Goal: Task Accomplishment & Management: Use online tool/utility

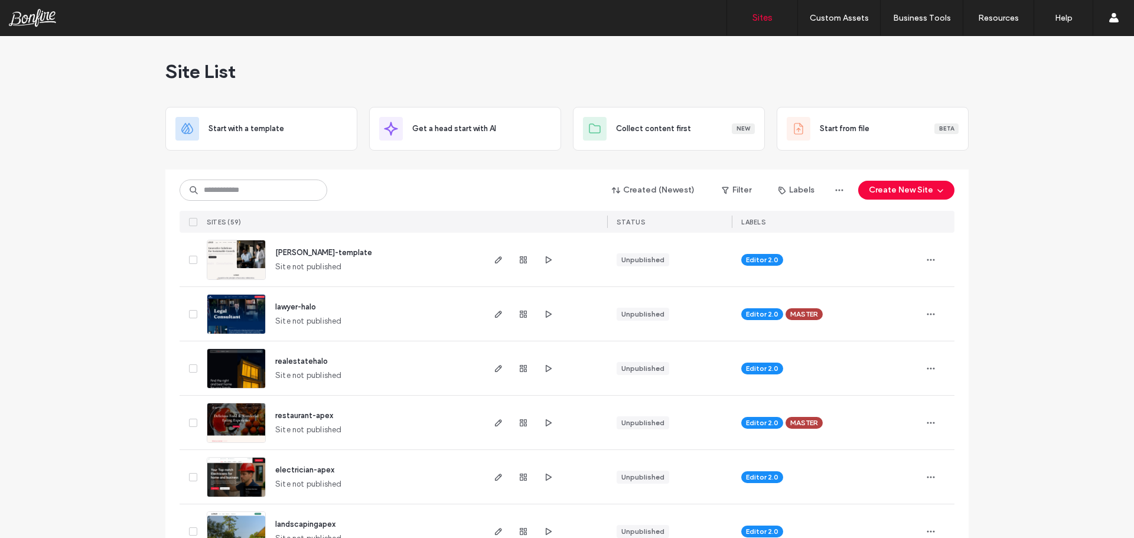
click at [302, 305] on span "lawyer-halo" at bounding box center [295, 307] width 41 height 9
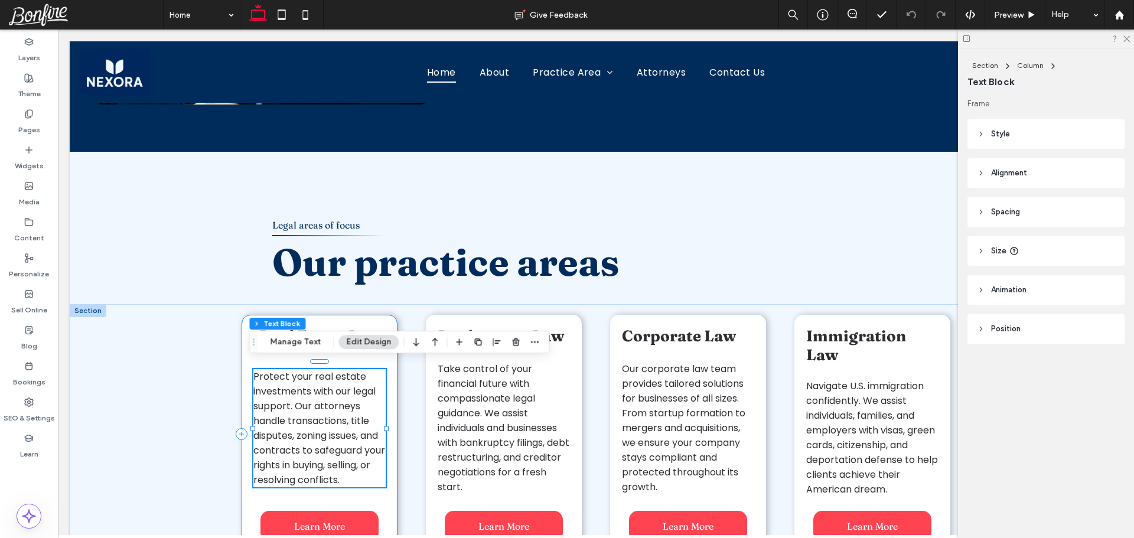
click at [244, 347] on div "Real Estate Law Protect your real estate investments with our legal support. Ou…" at bounding box center [320, 434] width 156 height 239
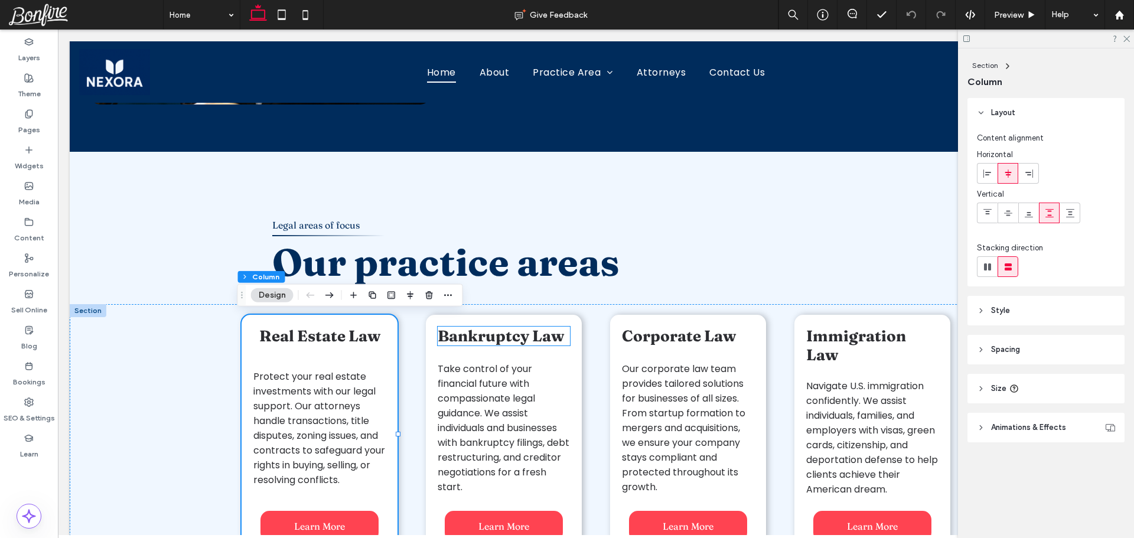
click at [455, 339] on span "Bankruptcy Law" at bounding box center [501, 336] width 126 height 19
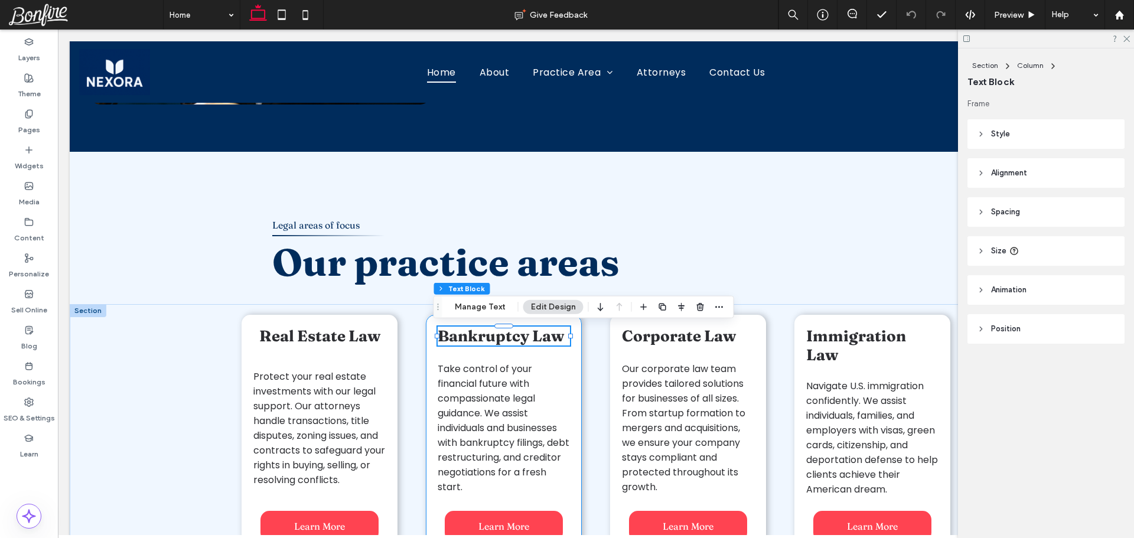
click at [438, 357] on div "Bankruptcy Law Take control of your financial future with compassionate legal g…" at bounding box center [504, 434] width 156 height 239
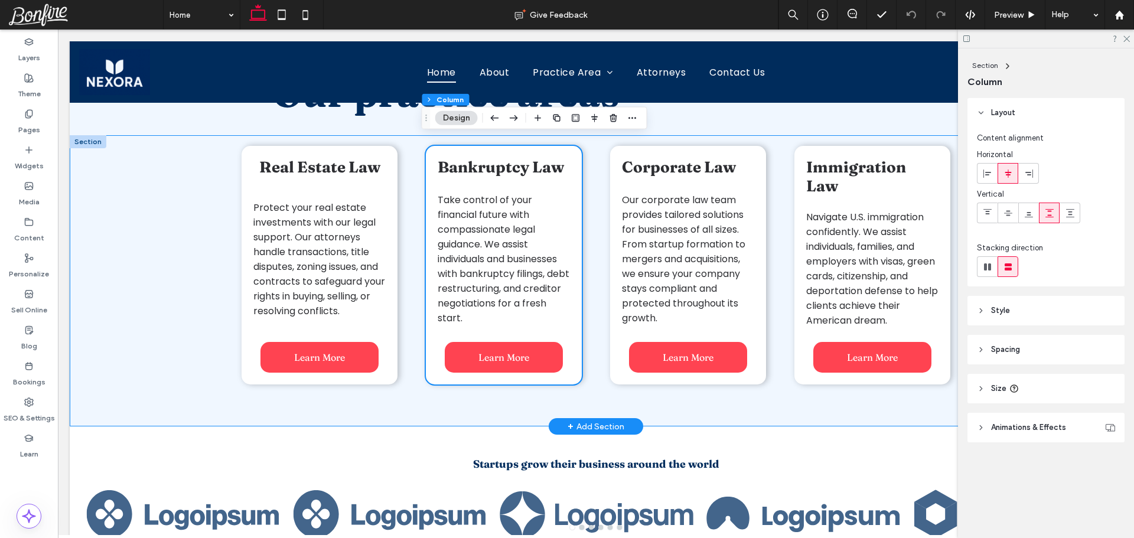
scroll to position [886, 0]
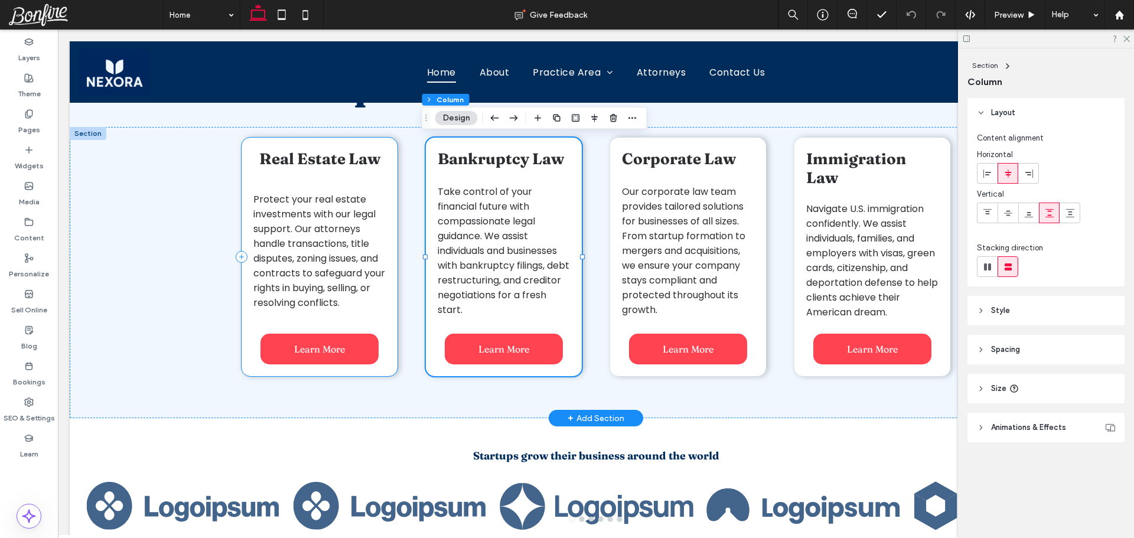
click at [387, 317] on div "Real Estate Law Protect your real estate investments with our legal support. Ou…" at bounding box center [320, 257] width 156 height 239
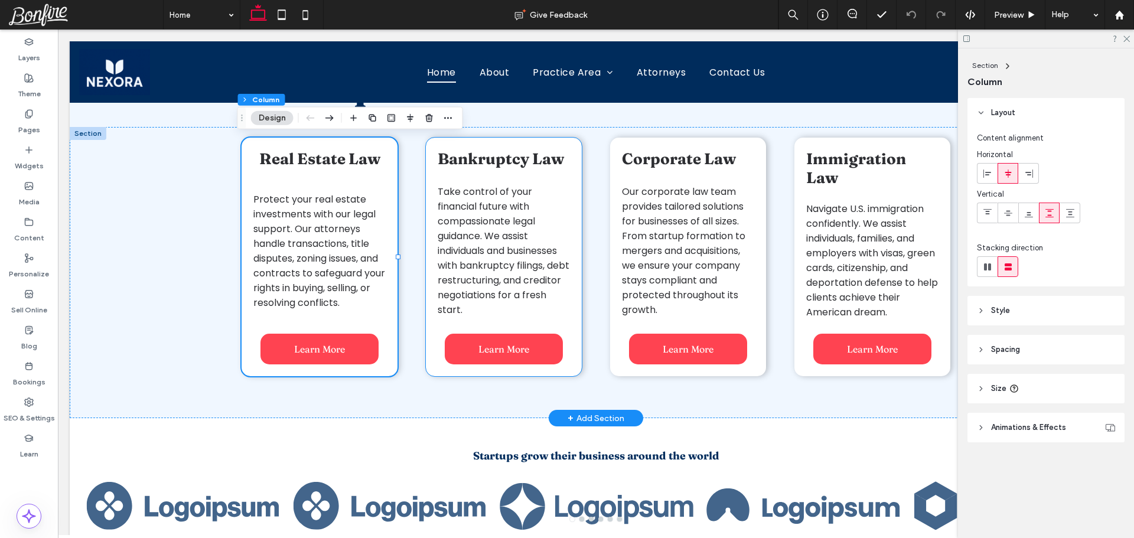
click at [451, 320] on div "Bankruptcy Law Take control of your financial future with compassionate legal g…" at bounding box center [504, 257] width 156 height 239
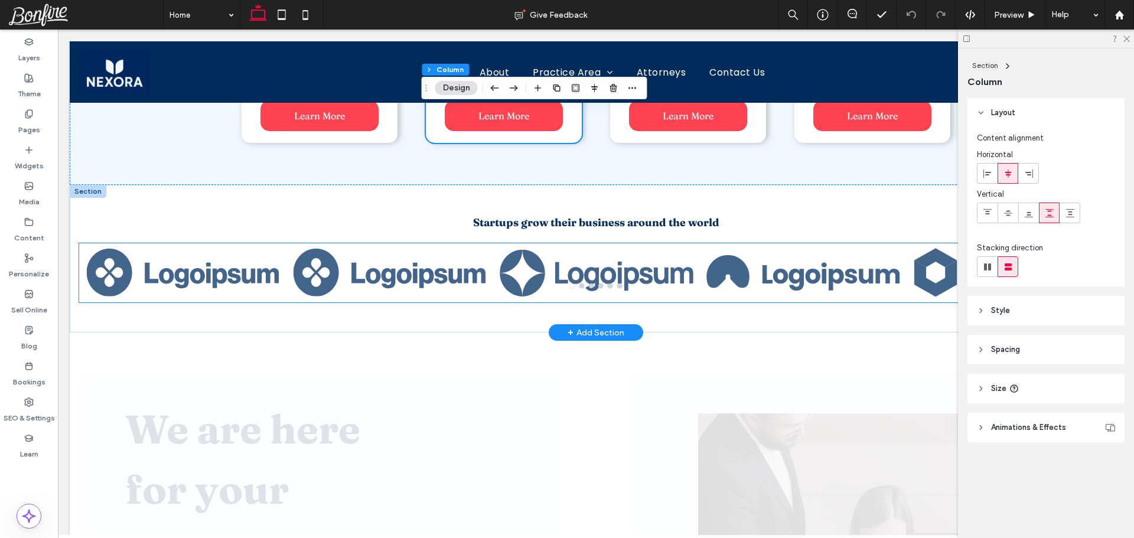
scroll to position [1123, 0]
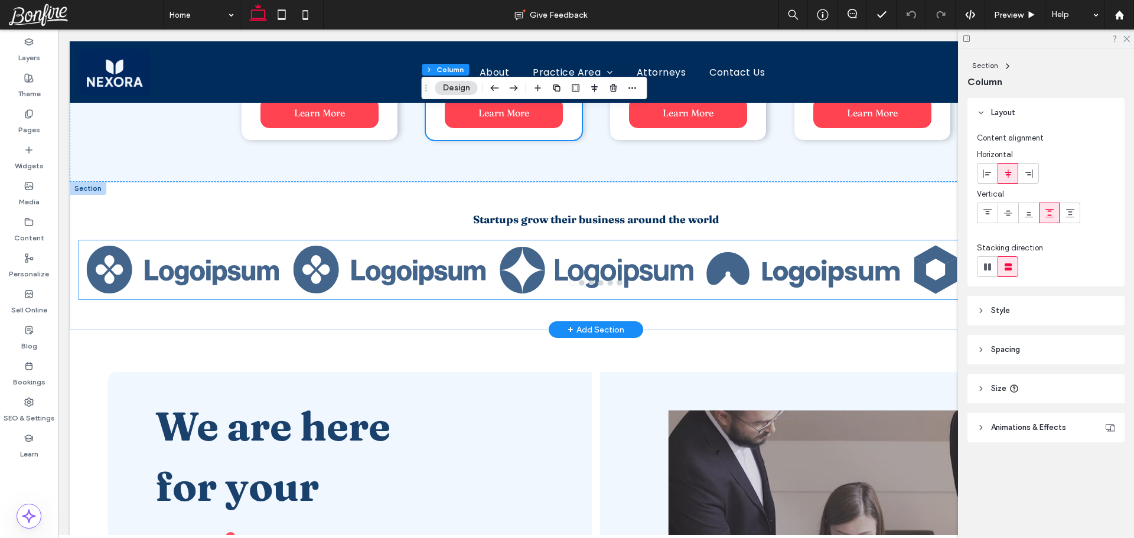
click at [486, 275] on div at bounding box center [389, 269] width 207 height 59
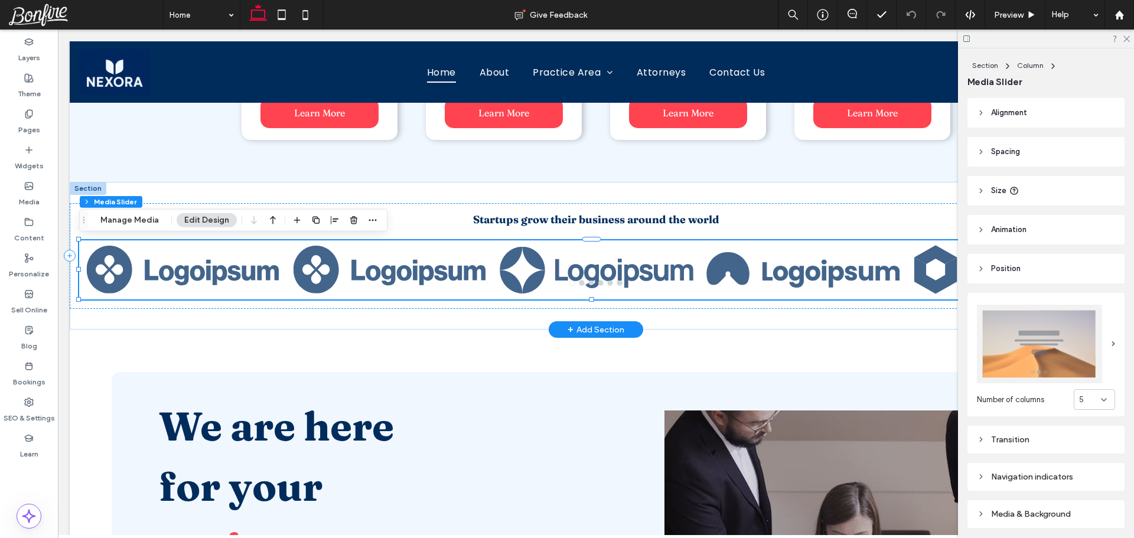
click at [486, 275] on div at bounding box center [389, 269] width 207 height 59
click at [139, 220] on button "Manage Media" at bounding box center [130, 220] width 74 height 14
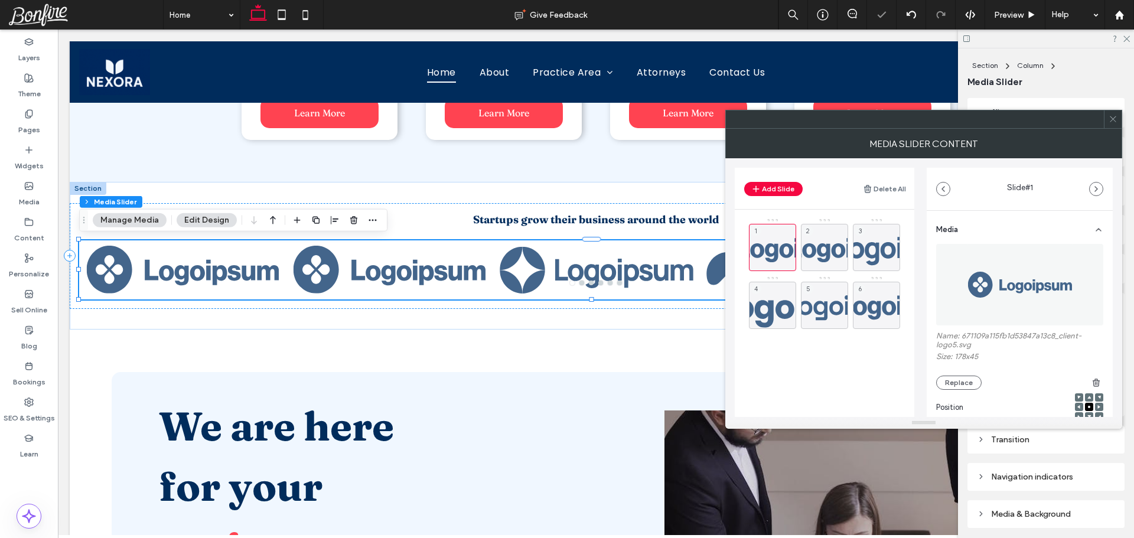
click at [1109, 120] on icon at bounding box center [1113, 119] width 9 height 9
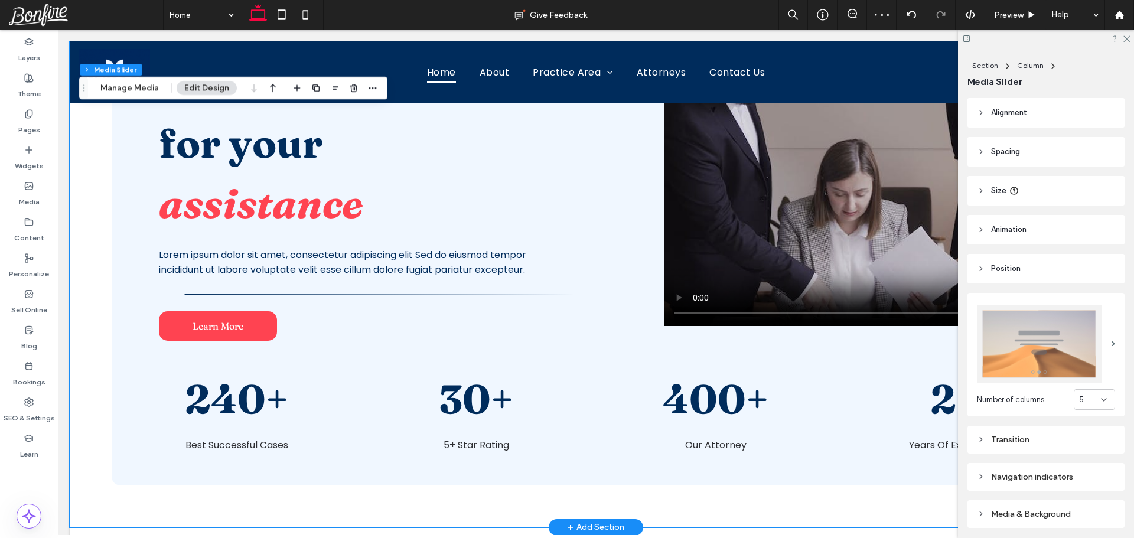
scroll to position [1714, 0]
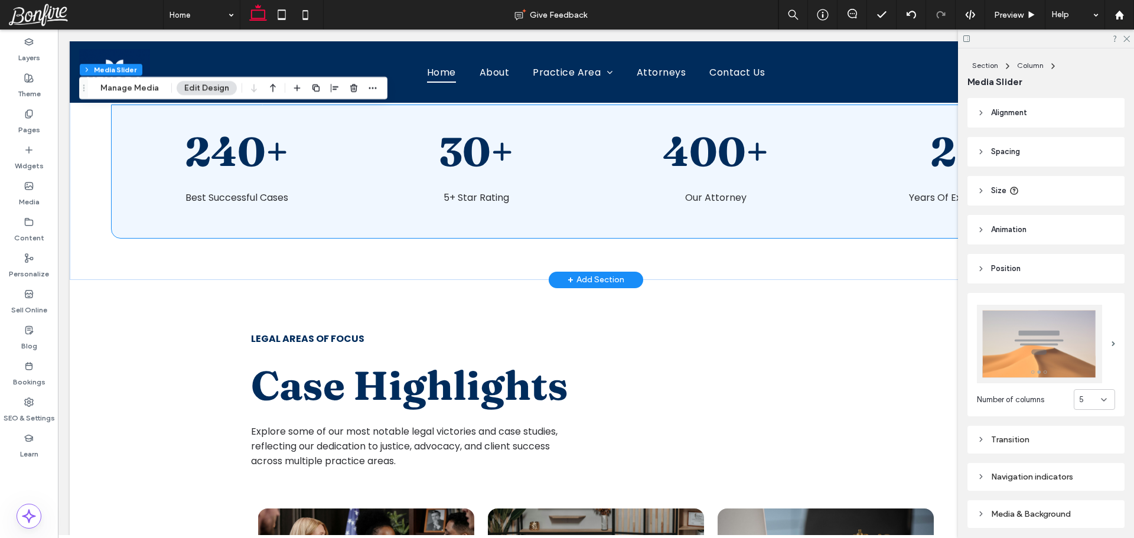
click at [358, 162] on div "240+ Best Successful Cases 30+ 5+ Star Rating 400+ Our Attorney 25 Years Of Exc…" at bounding box center [596, 171] width 968 height 133
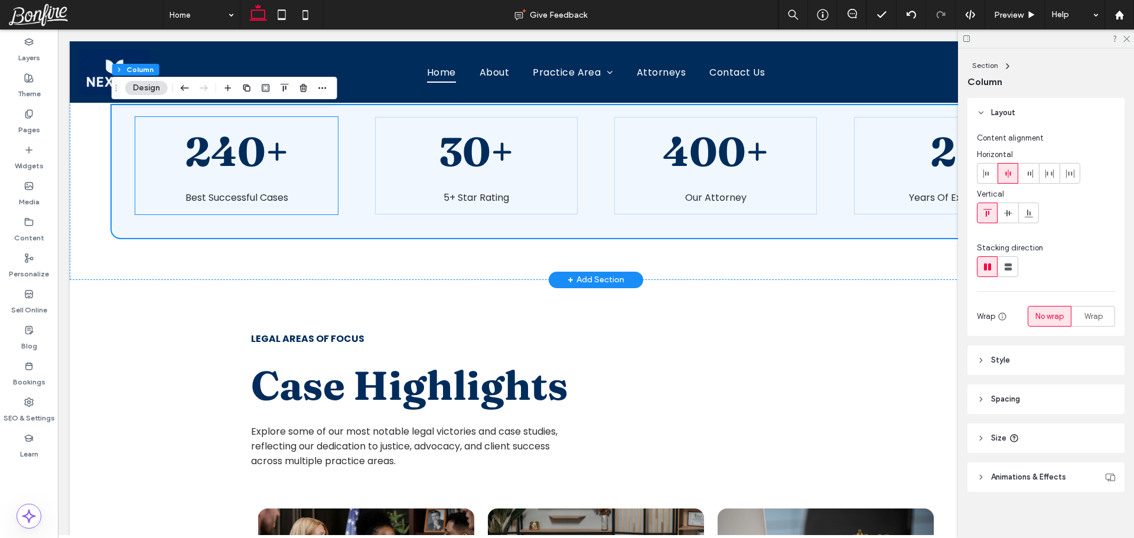
click at [209, 144] on span "240+" at bounding box center [236, 151] width 103 height 50
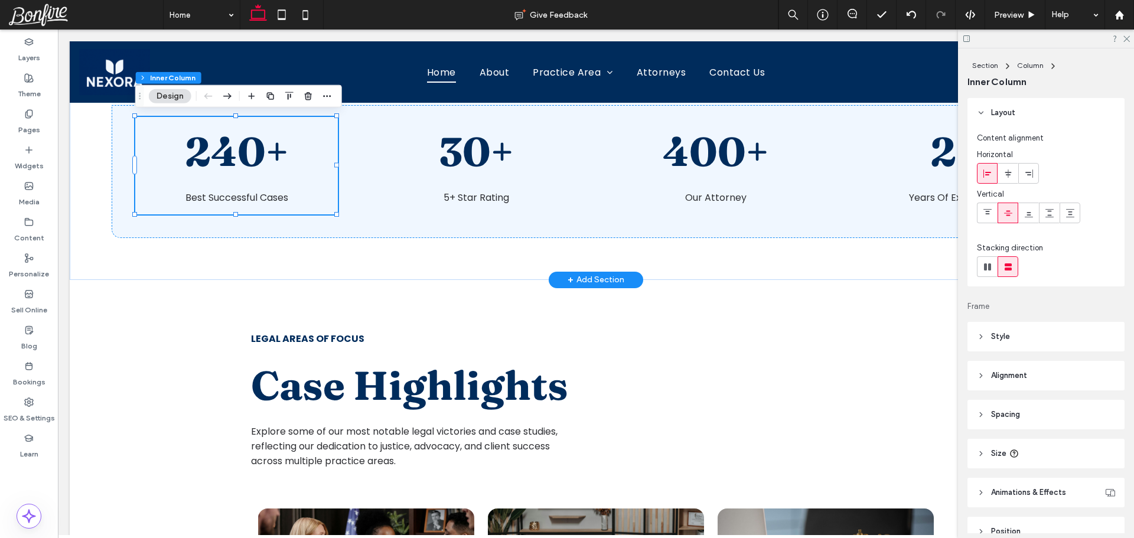
click at [209, 144] on span "240+" at bounding box center [236, 151] width 103 height 50
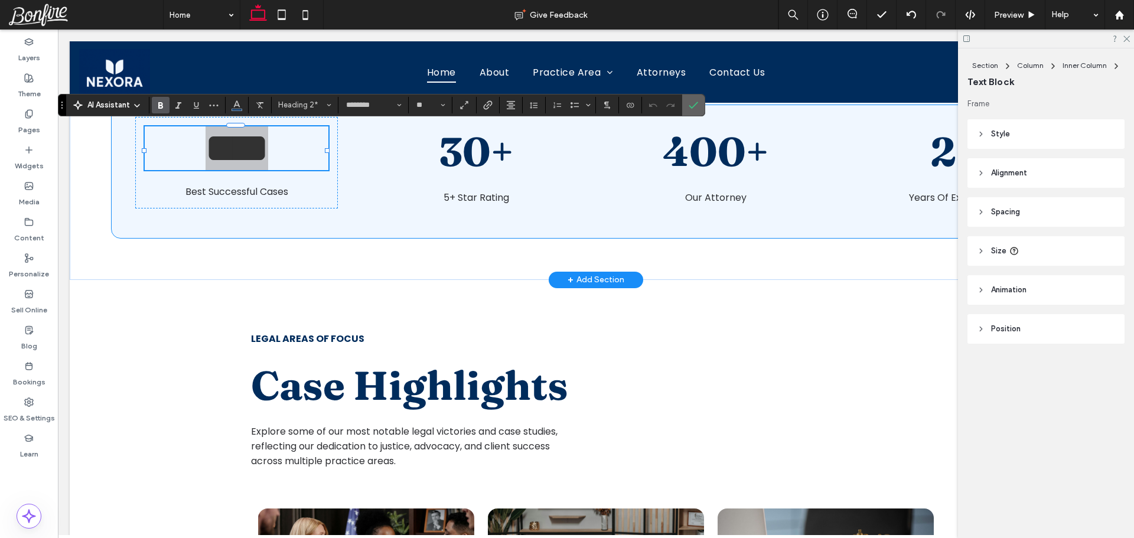
click at [687, 106] on label "Confirm" at bounding box center [694, 105] width 18 height 21
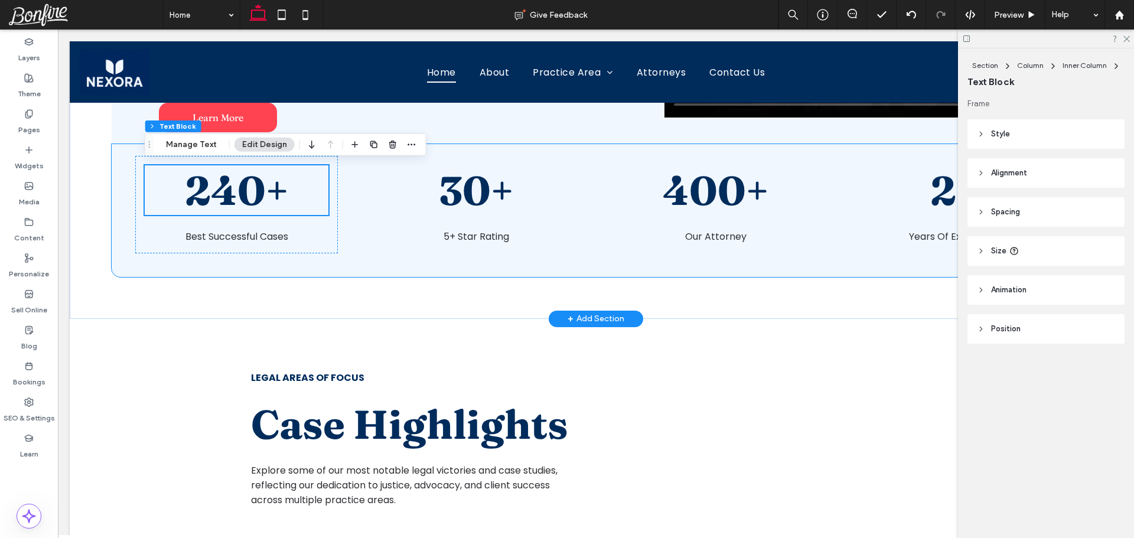
scroll to position [1536, 0]
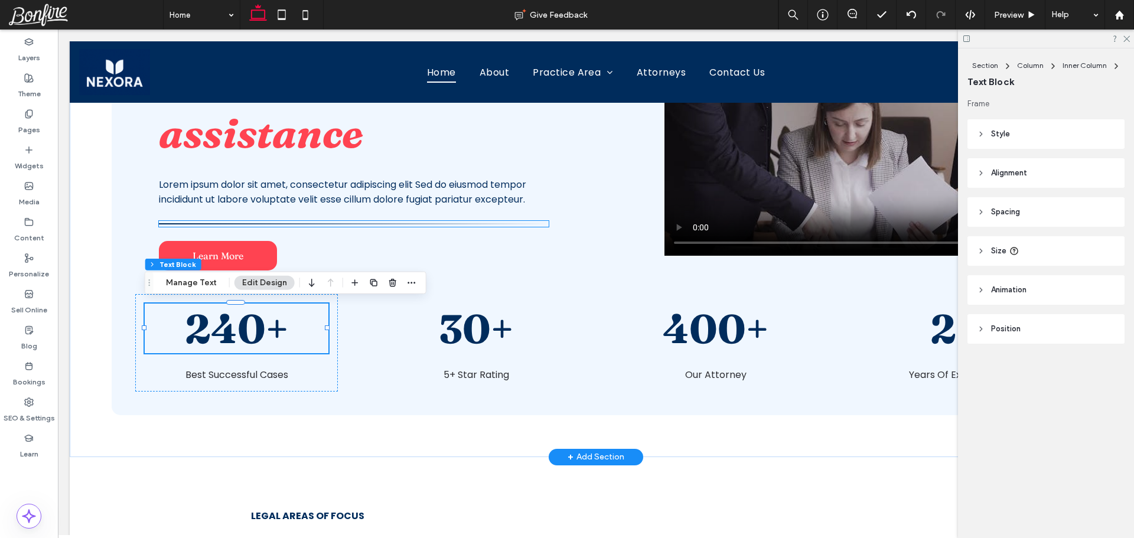
click at [474, 225] on div at bounding box center [354, 224] width 390 height 6
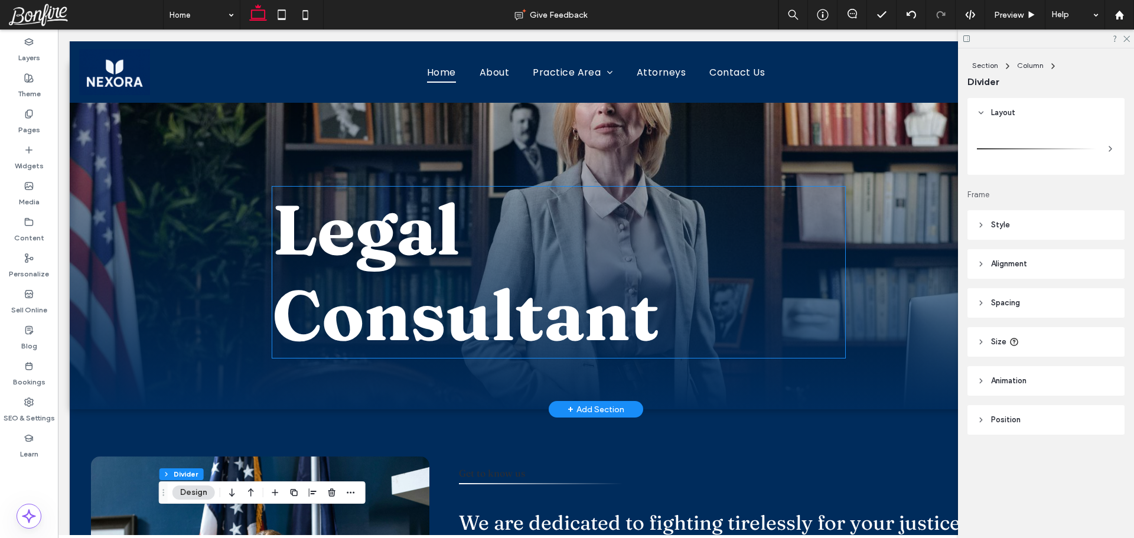
scroll to position [0, 0]
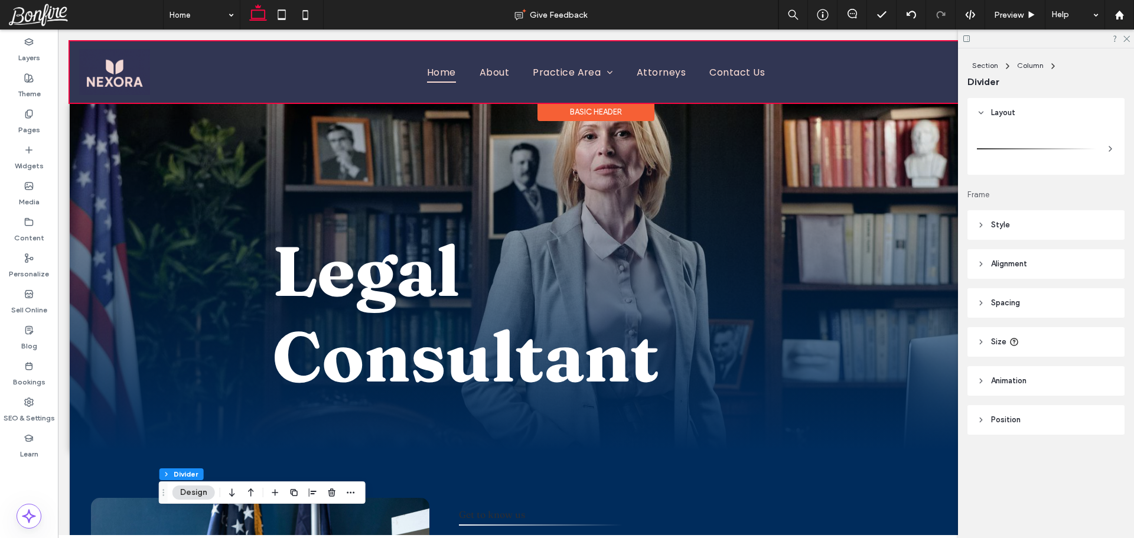
click at [575, 70] on div at bounding box center [596, 71] width 1053 height 61
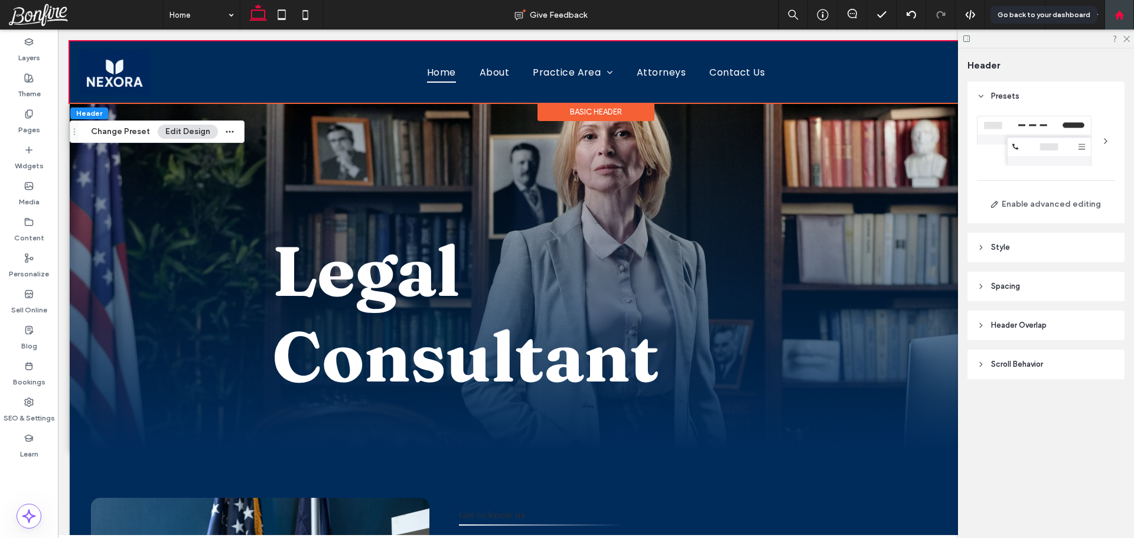
click at [1119, 12] on use at bounding box center [1119, 14] width 9 height 9
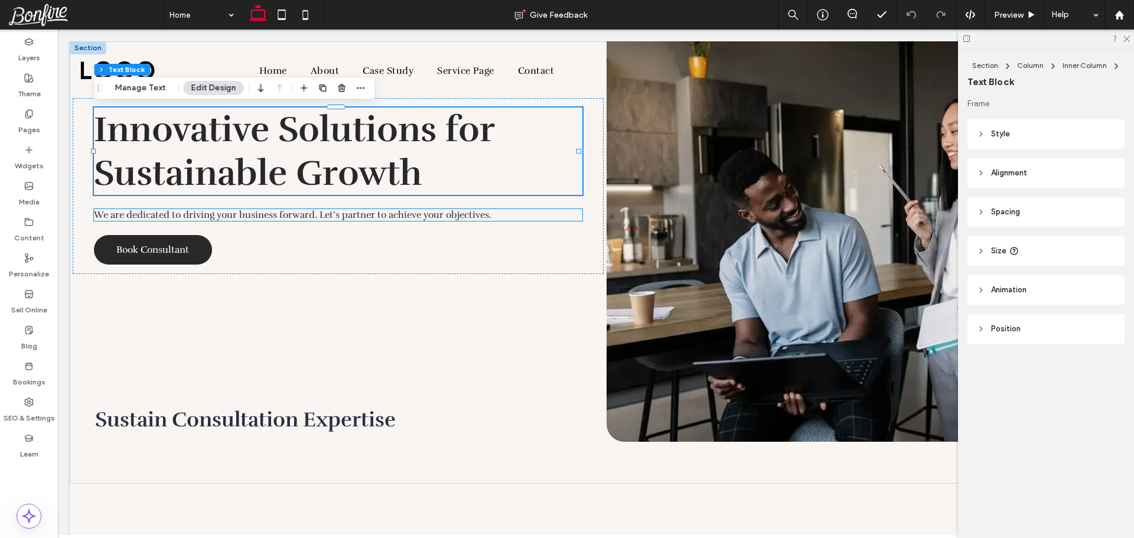
click at [344, 215] on span "We are dedicated to driving your business forward. Let’s partner to achieve you…" at bounding box center [293, 215] width 398 height 12
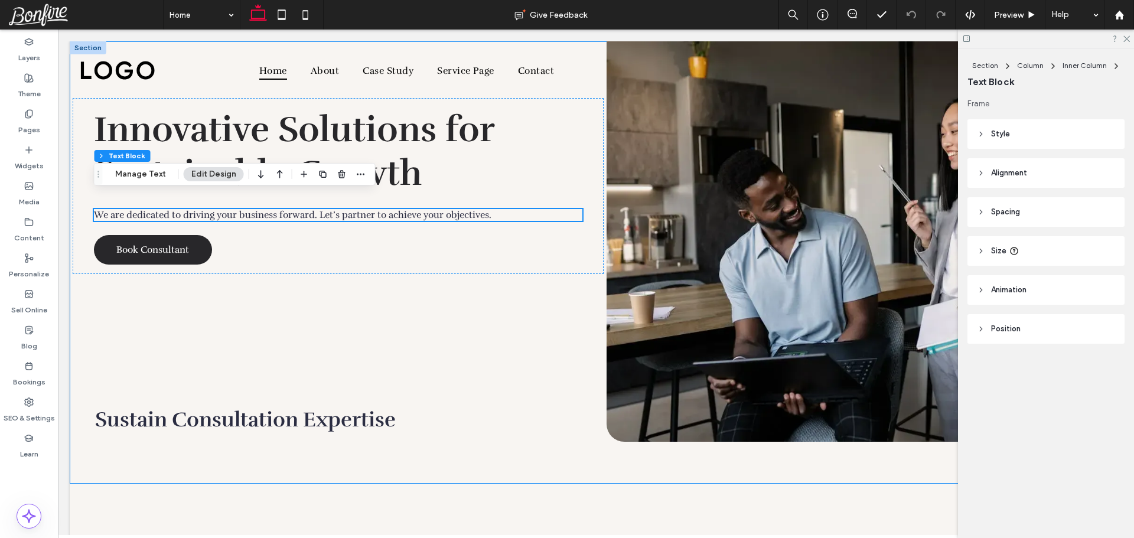
scroll to position [118, 0]
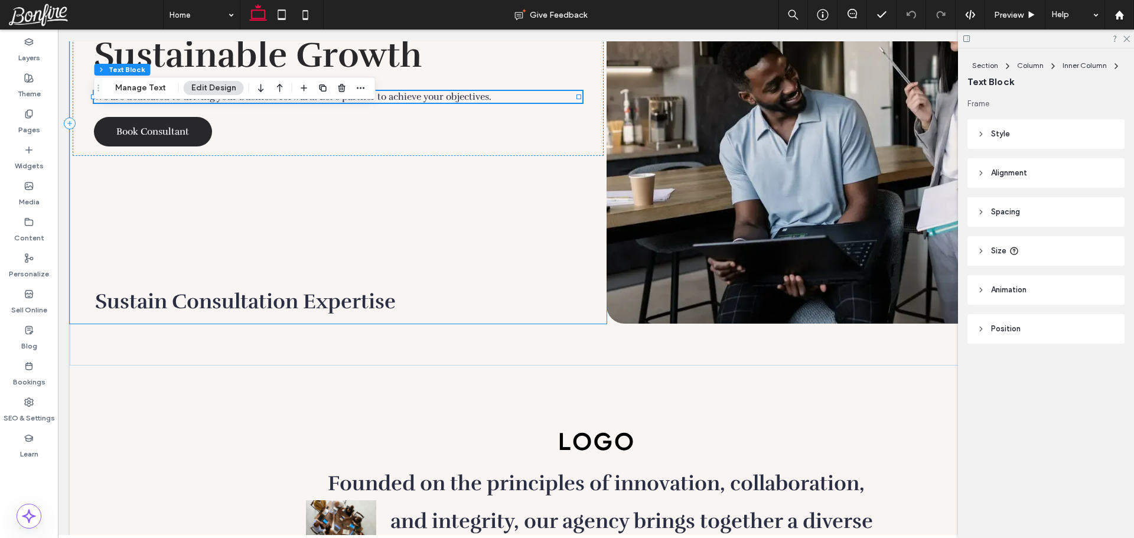
click at [284, 258] on div "Innovative Solutions for Sustainable Growth We are dedicated to driving your bu…" at bounding box center [338, 123] width 537 height 401
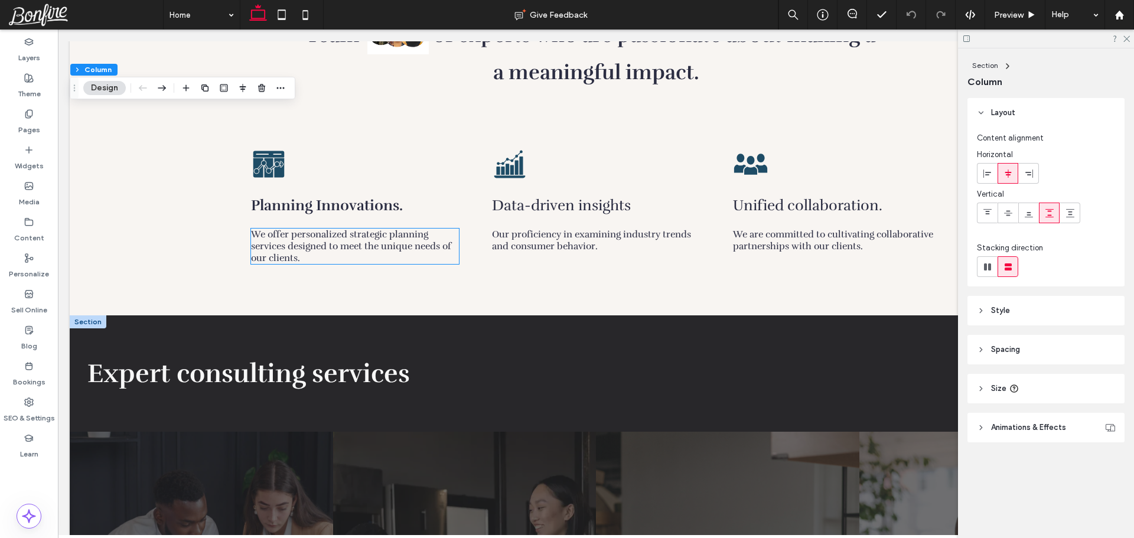
scroll to position [945, 0]
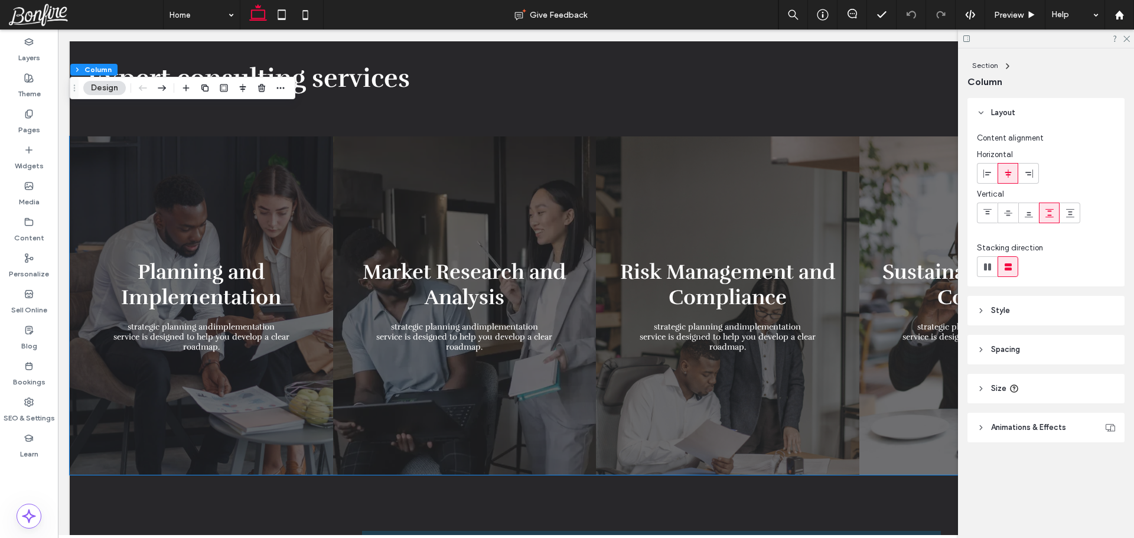
click at [401, 245] on link at bounding box center [465, 305] width 264 height 339
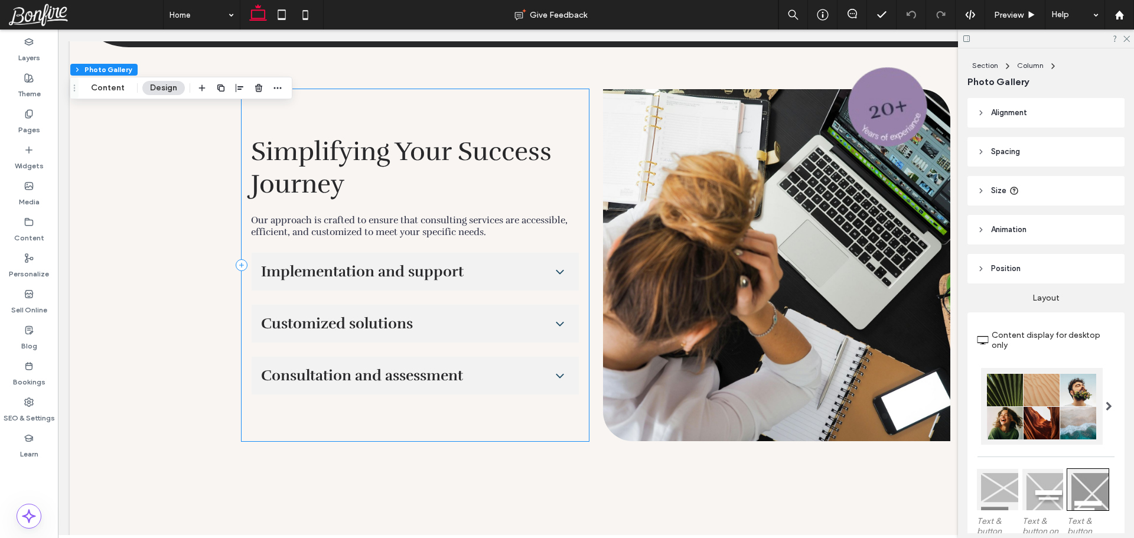
scroll to position [1536, 0]
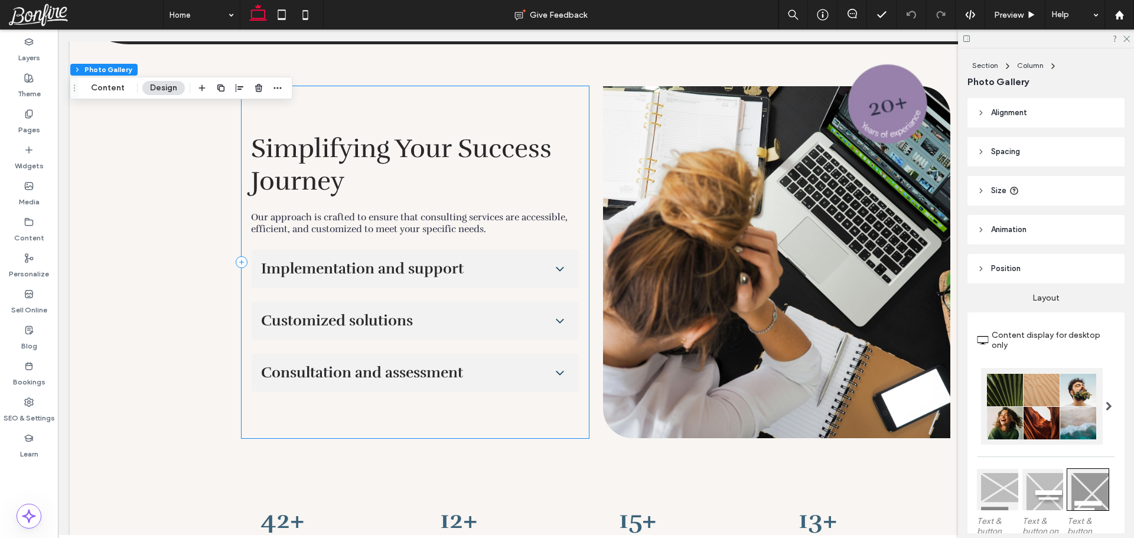
click at [401, 245] on div "Simplifying Your Success Journey Our approach is crafted to ensure that consult…" at bounding box center [415, 262] width 347 height 352
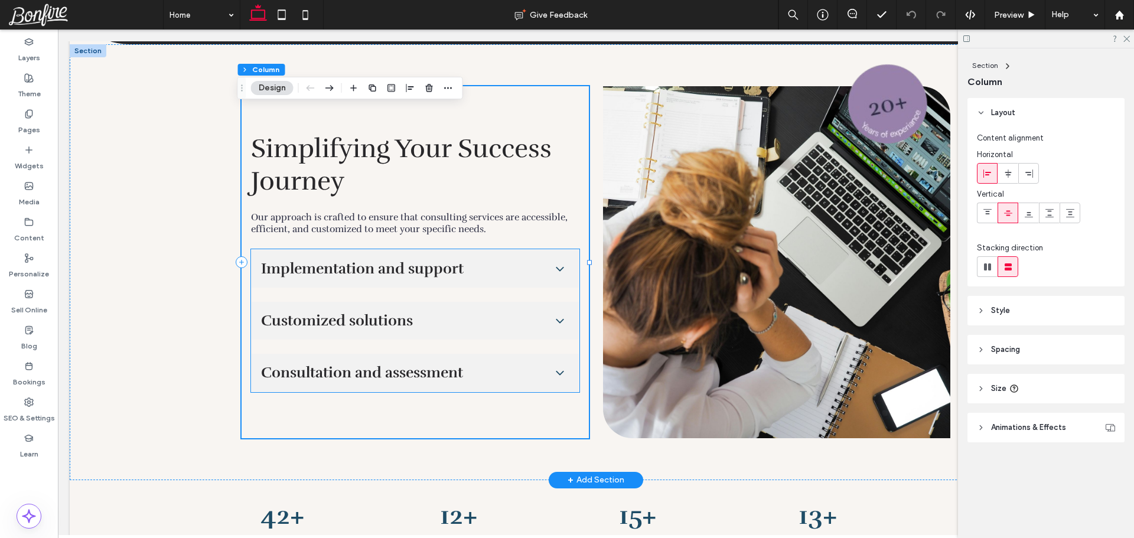
click at [405, 268] on span "Implementation and support" at bounding box center [403, 268] width 285 height 18
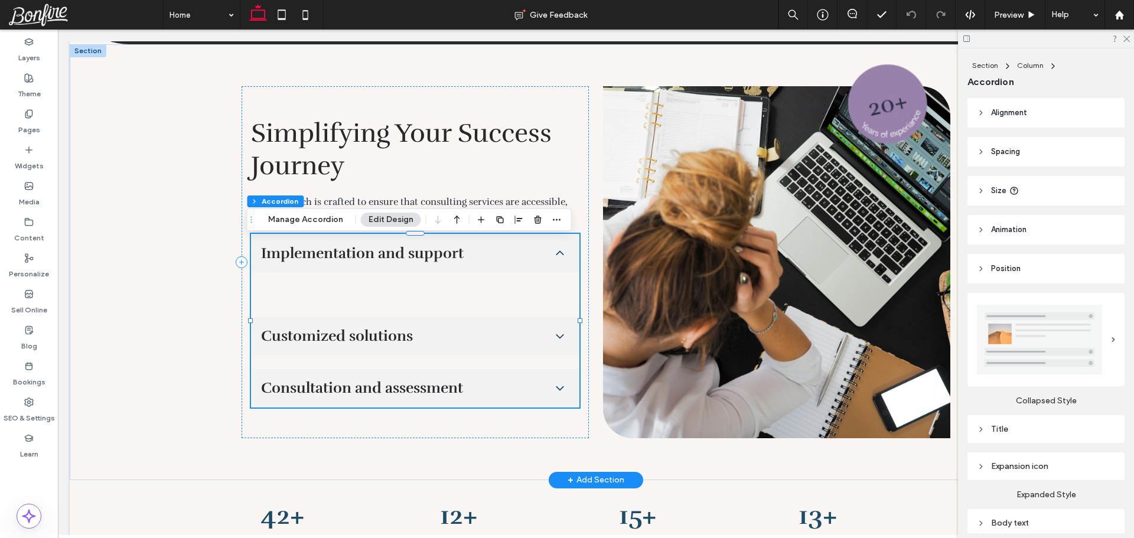
click at [405, 268] on div "Implementation and support" at bounding box center [415, 254] width 327 height 38
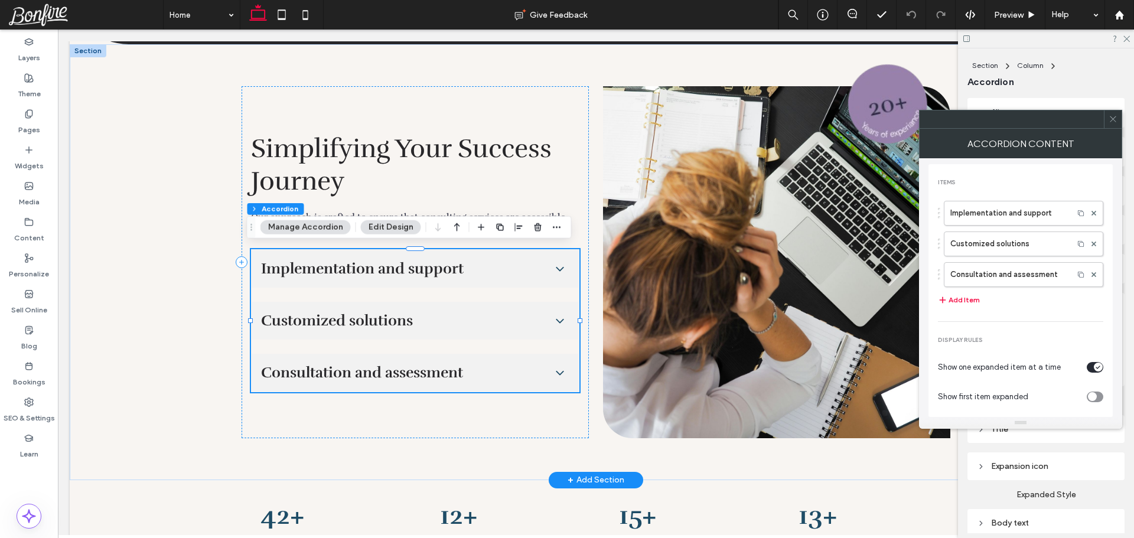
click at [395, 264] on span "Implementation and support" at bounding box center [403, 268] width 285 height 18
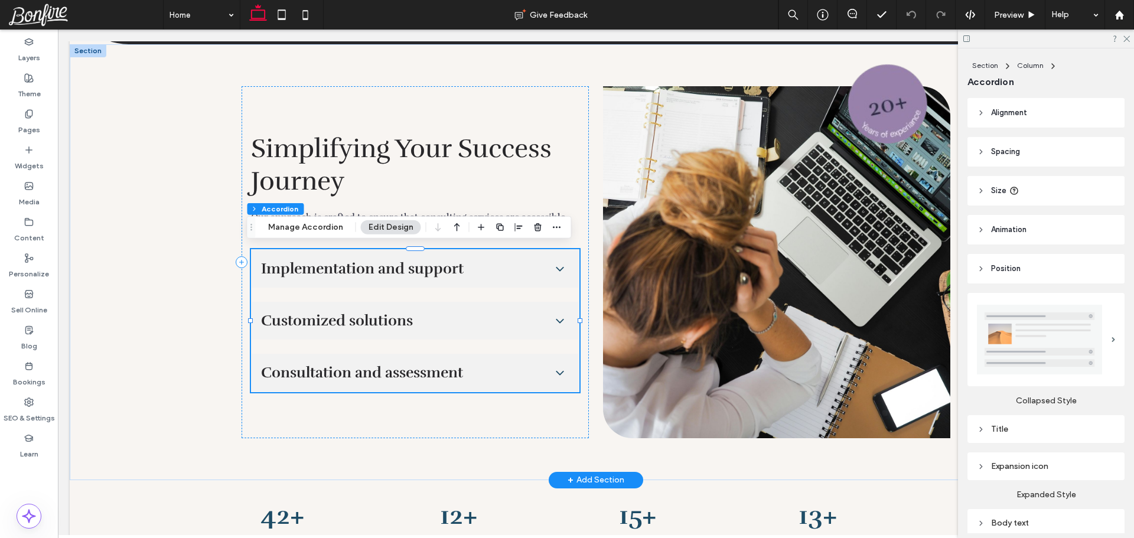
click at [284, 268] on span "Implementation and support" at bounding box center [403, 268] width 285 height 18
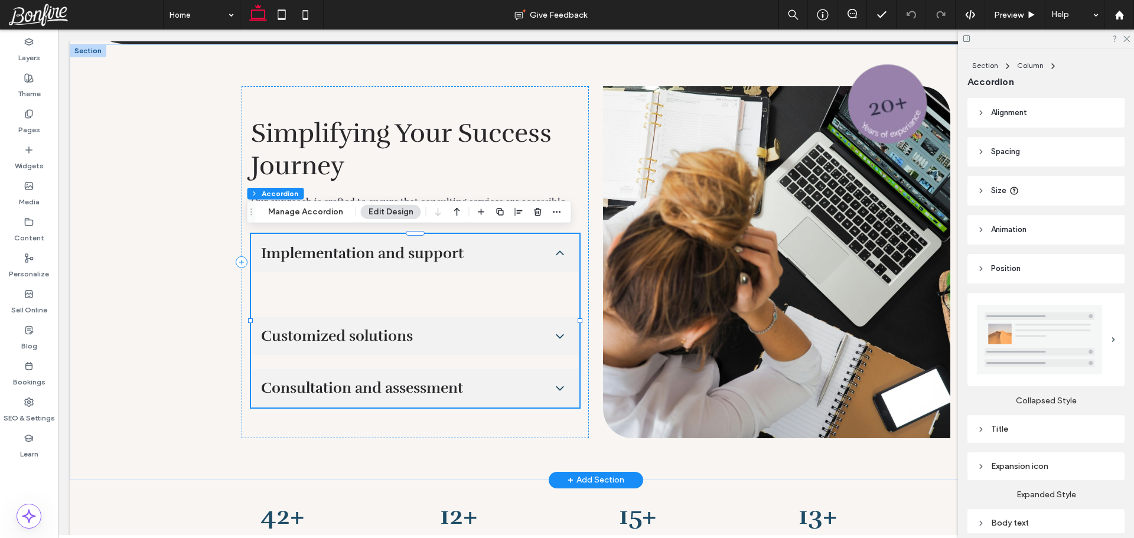
click at [294, 295] on div at bounding box center [415, 287] width 327 height 31
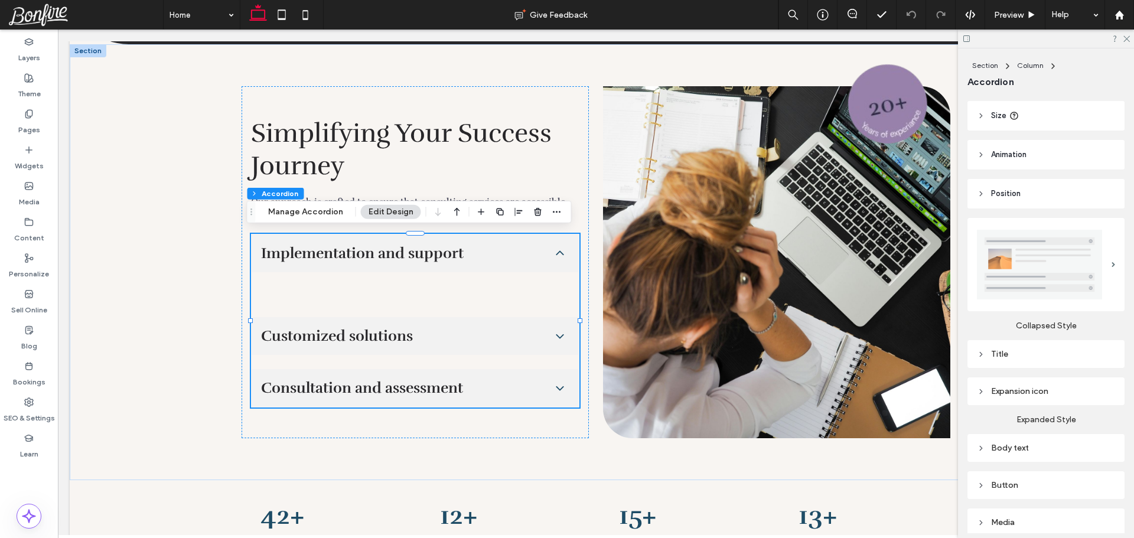
scroll to position [178, 0]
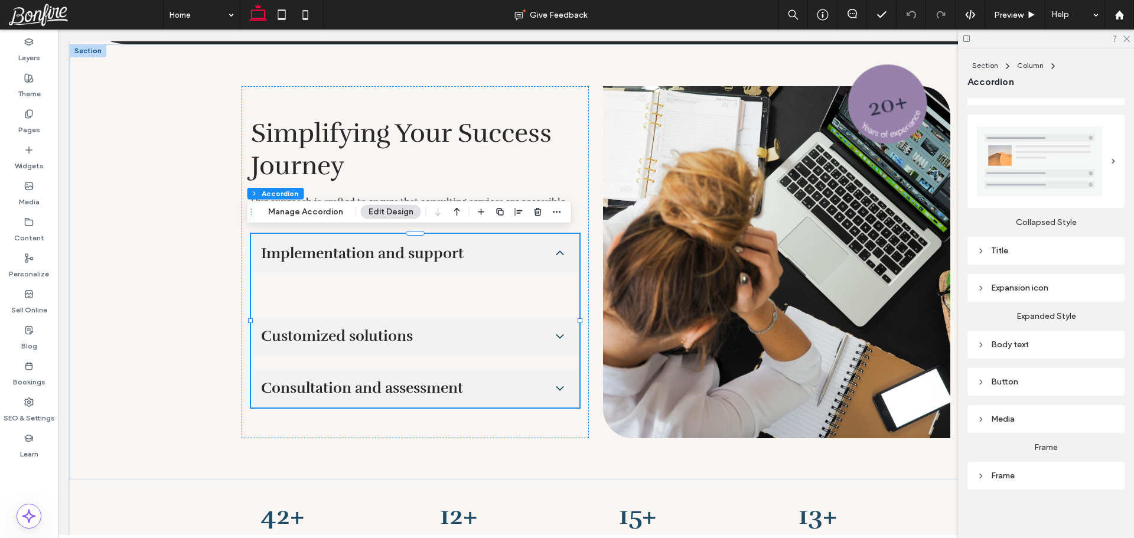
click at [1026, 340] on div "Body text" at bounding box center [1046, 345] width 138 height 10
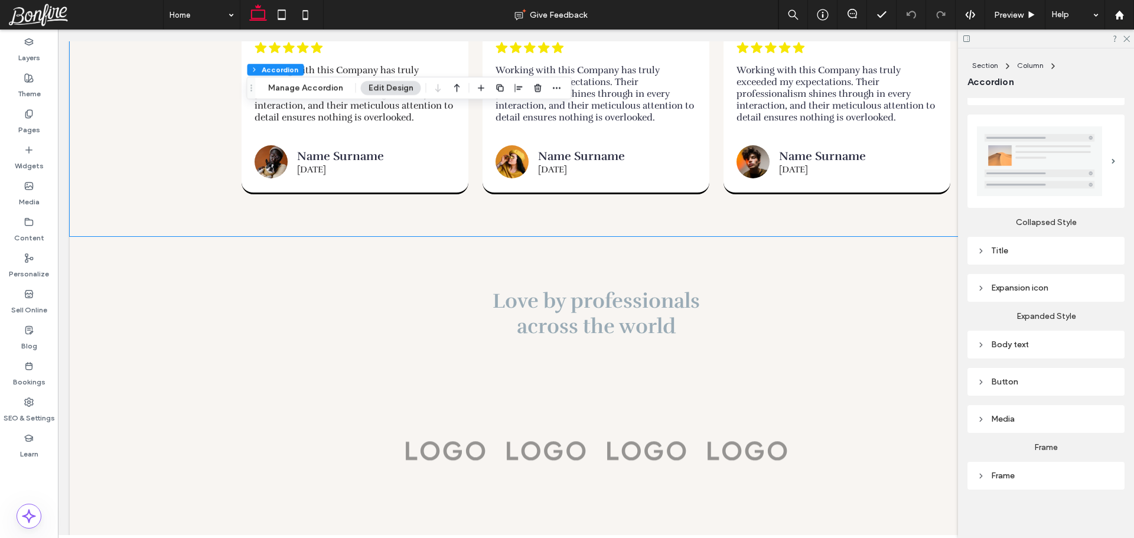
scroll to position [2600, 0]
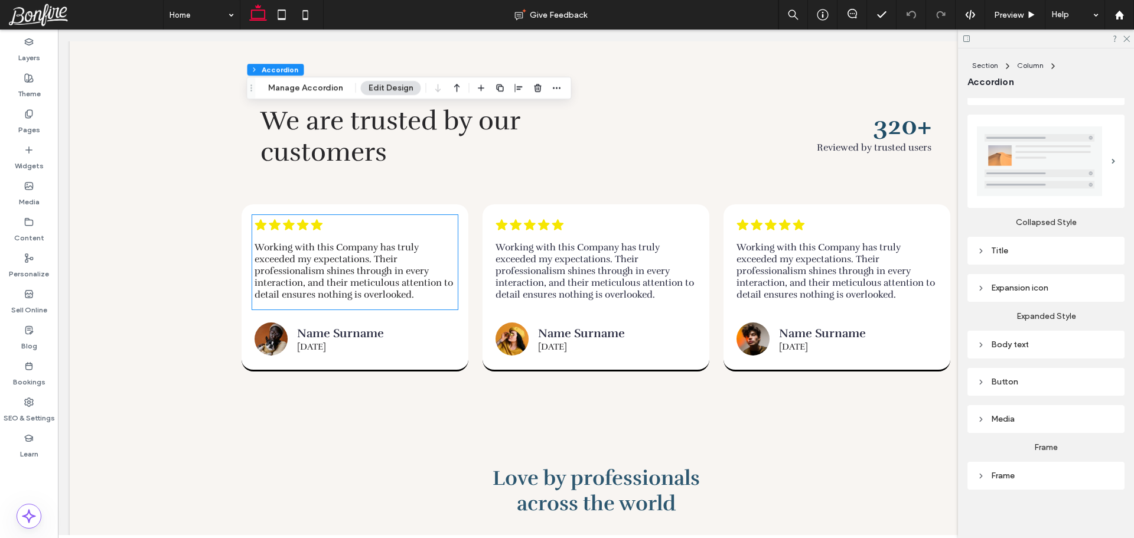
click at [404, 274] on span "Working with this Company has truly exceeded my expectations. Their professiona…" at bounding box center [354, 271] width 199 height 59
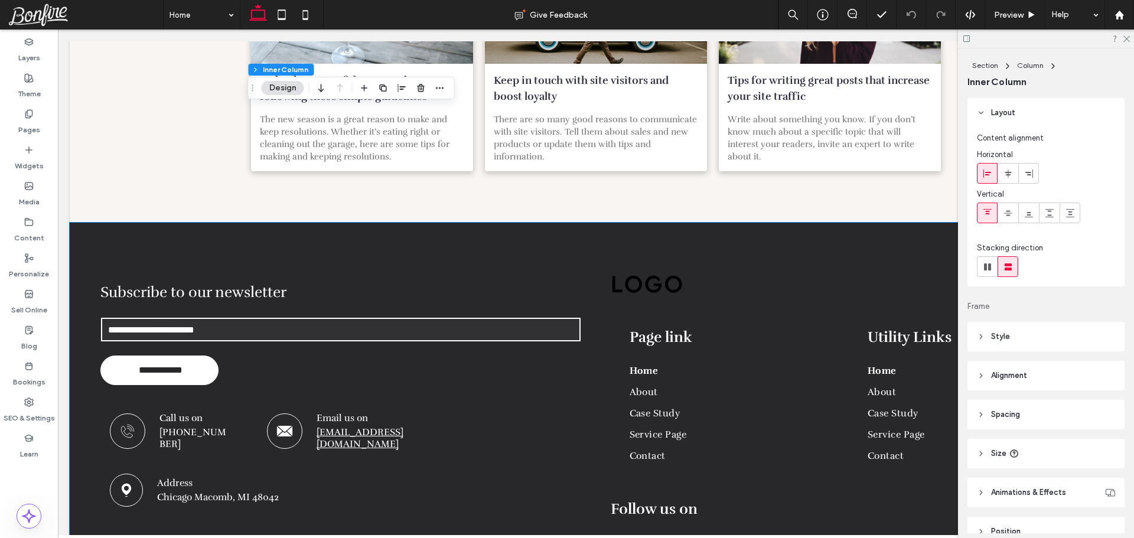
scroll to position [3635, 0]
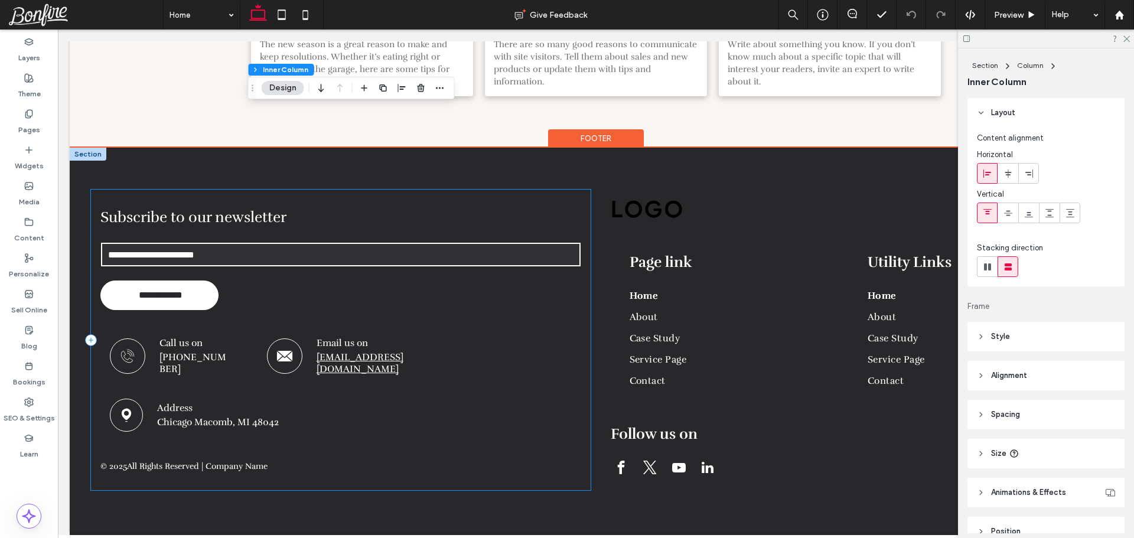
click at [409, 304] on div "**********" at bounding box center [341, 340] width 500 height 300
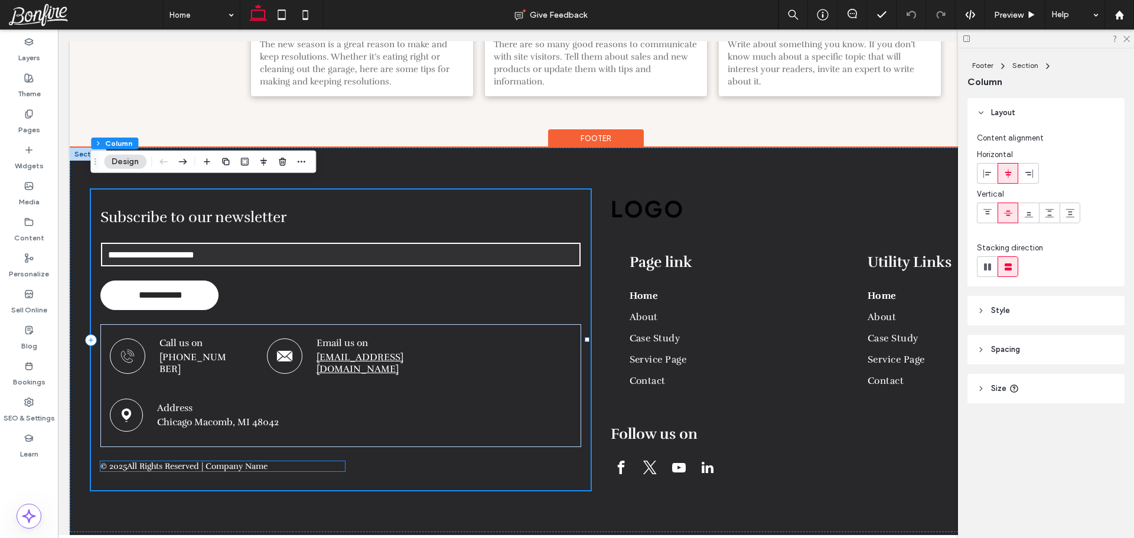
click at [242, 461] on span "All Rights Reserved | Company Name" at bounding box center [197, 466] width 141 height 10
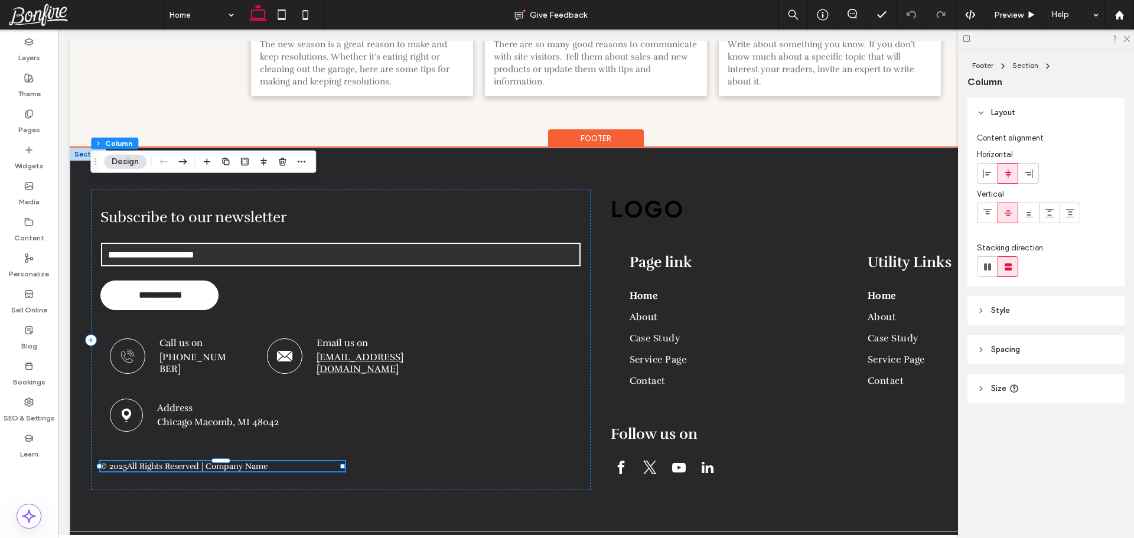
click at [242, 461] on span "All Rights Reserved | Company Name" at bounding box center [197, 466] width 141 height 10
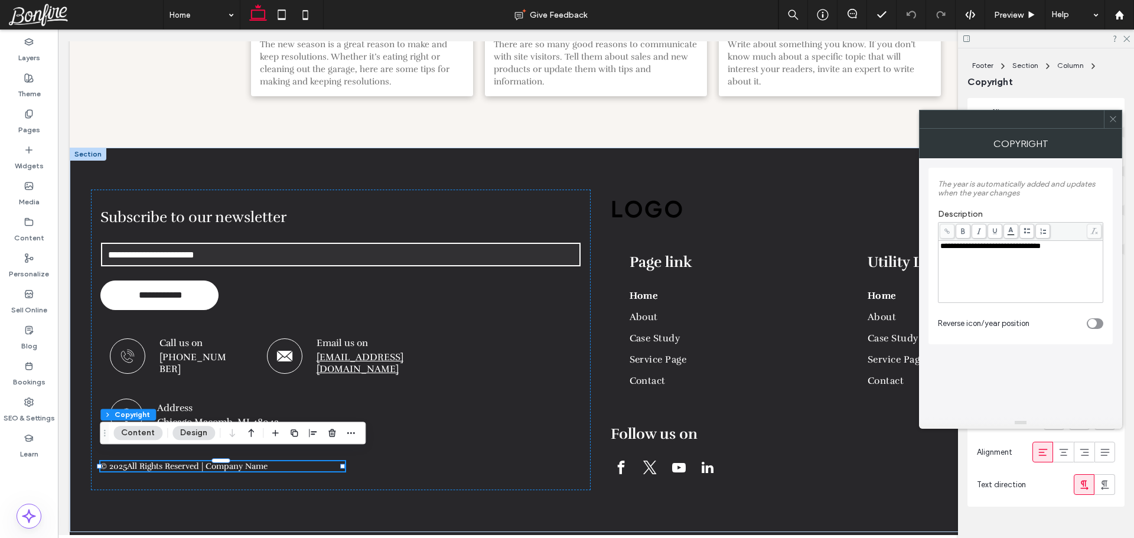
click at [1114, 119] on use at bounding box center [1113, 119] width 6 height 6
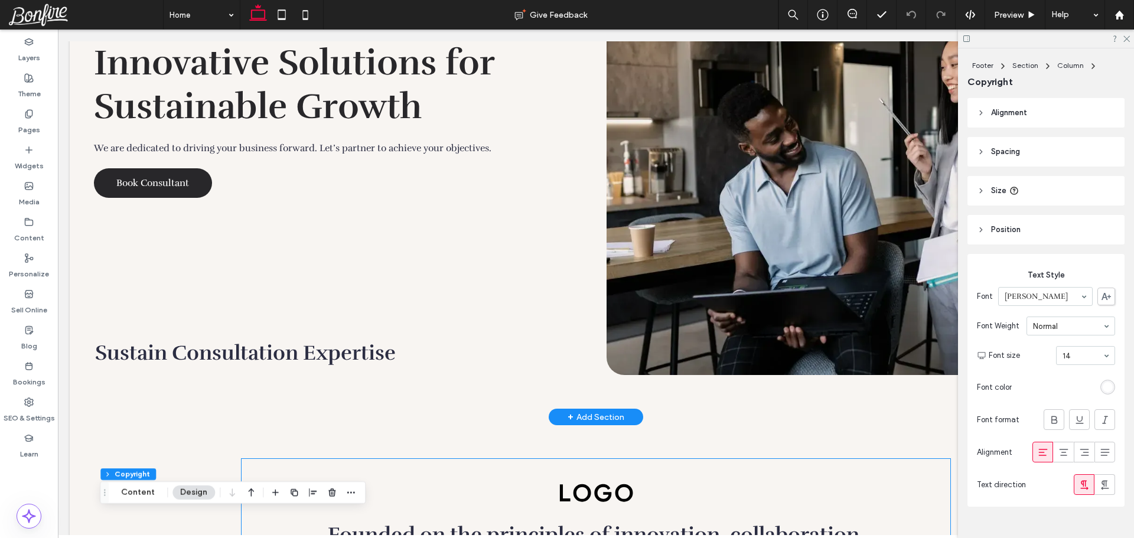
scroll to position [0, 0]
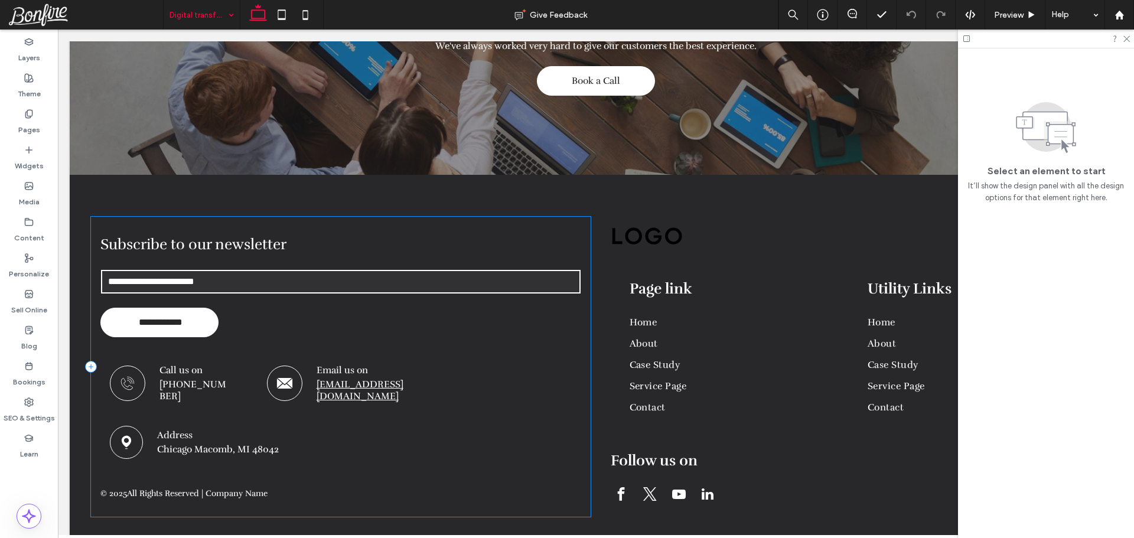
scroll to position [2102, 0]
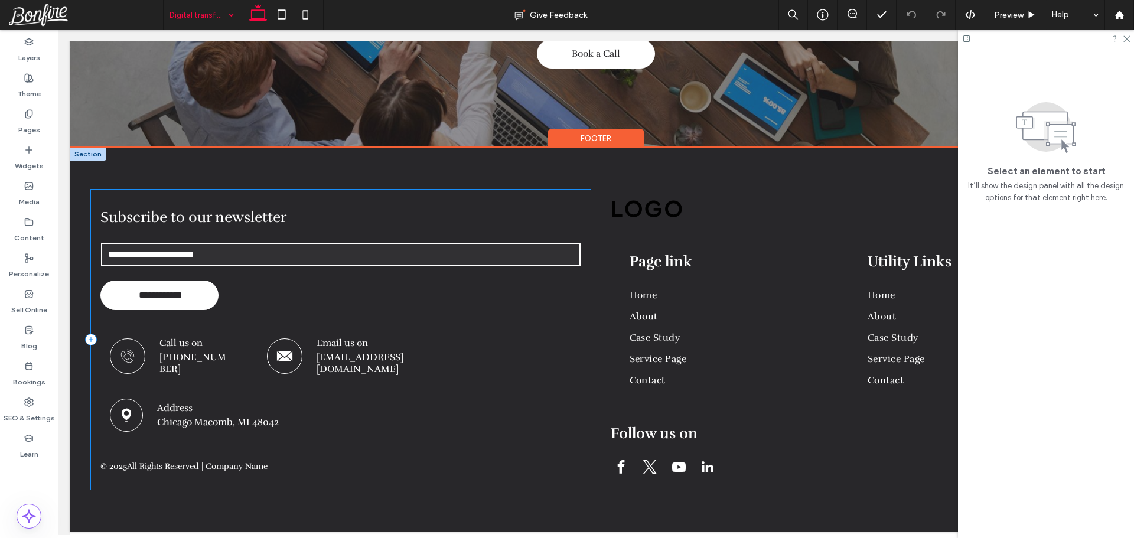
click at [417, 196] on div "**********" at bounding box center [341, 340] width 500 height 300
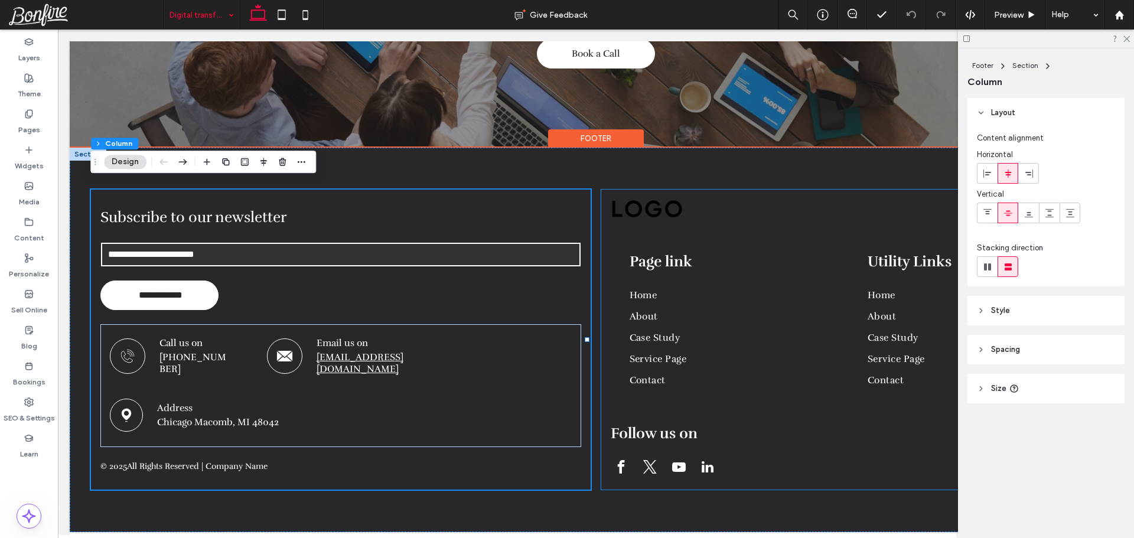
click at [603, 214] on div "Page link Home About Case Study Service Page Contact Utility Links Home About C…" at bounding box center [852, 340] width 500 height 300
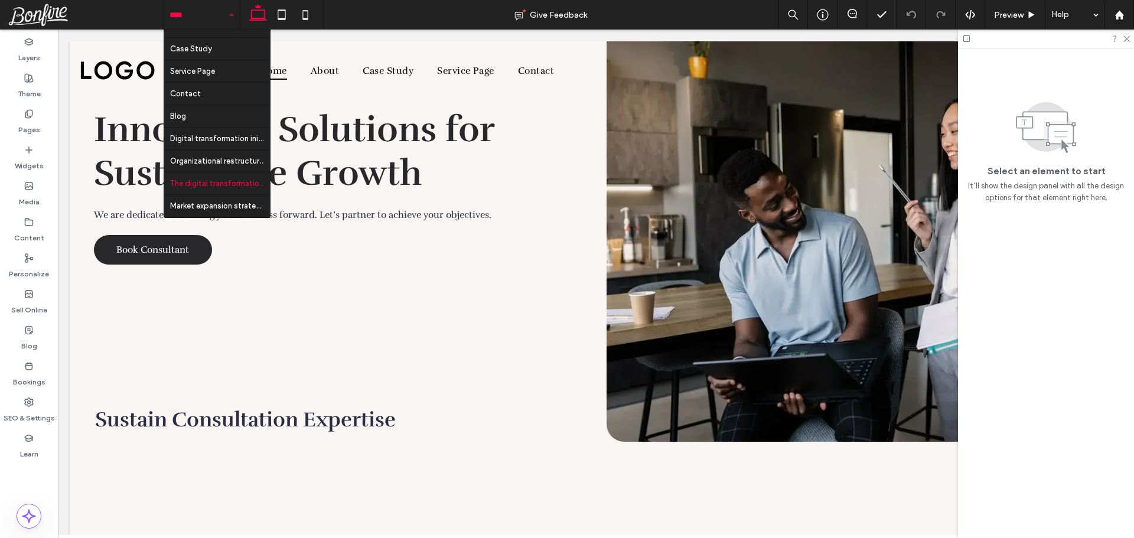
scroll to position [80, 0]
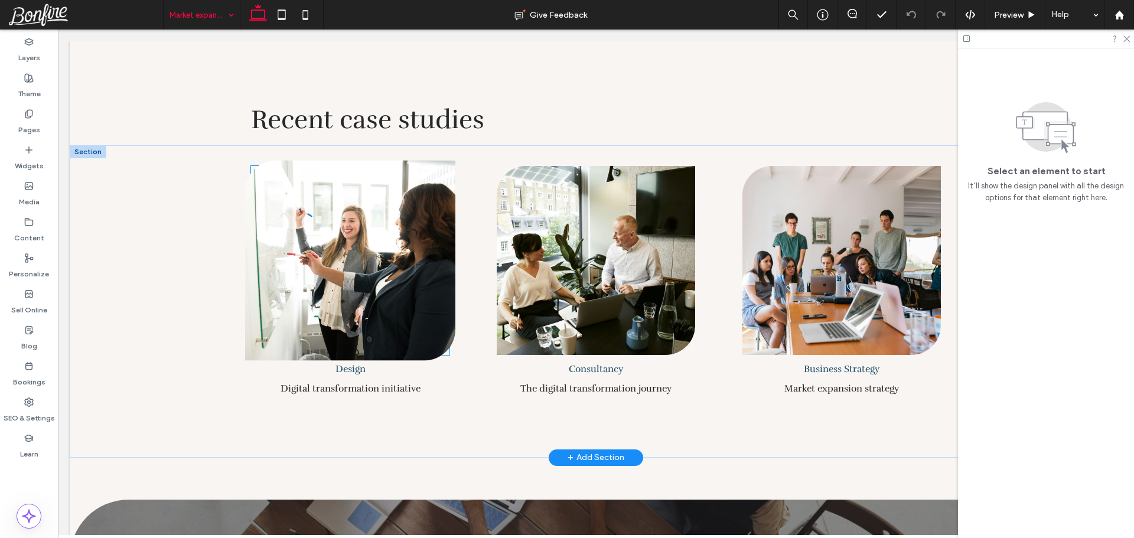
scroll to position [1477, 0]
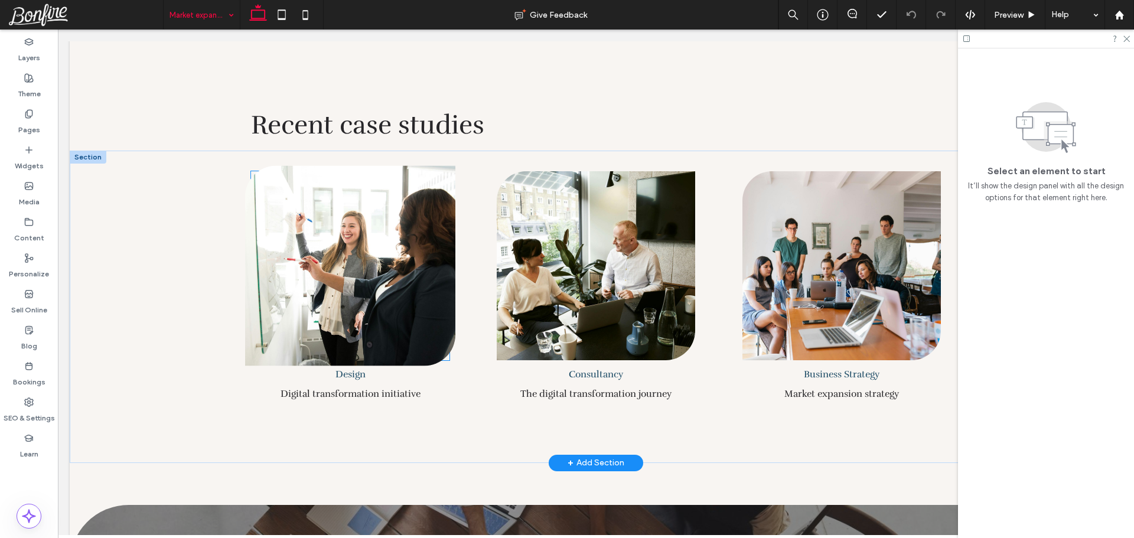
click at [344, 246] on img at bounding box center [350, 266] width 210 height 200
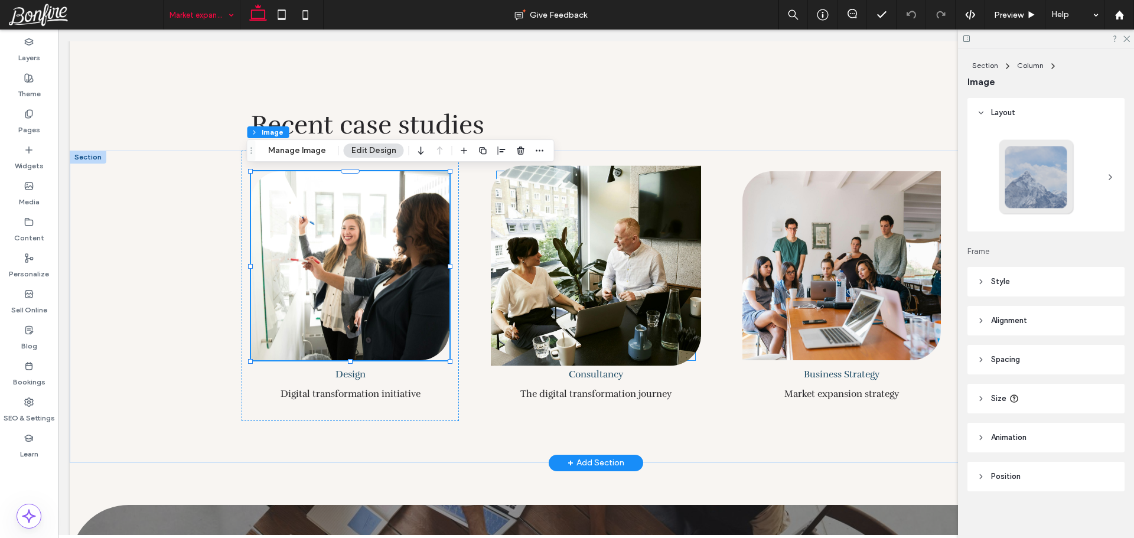
click at [545, 240] on img at bounding box center [596, 266] width 210 height 200
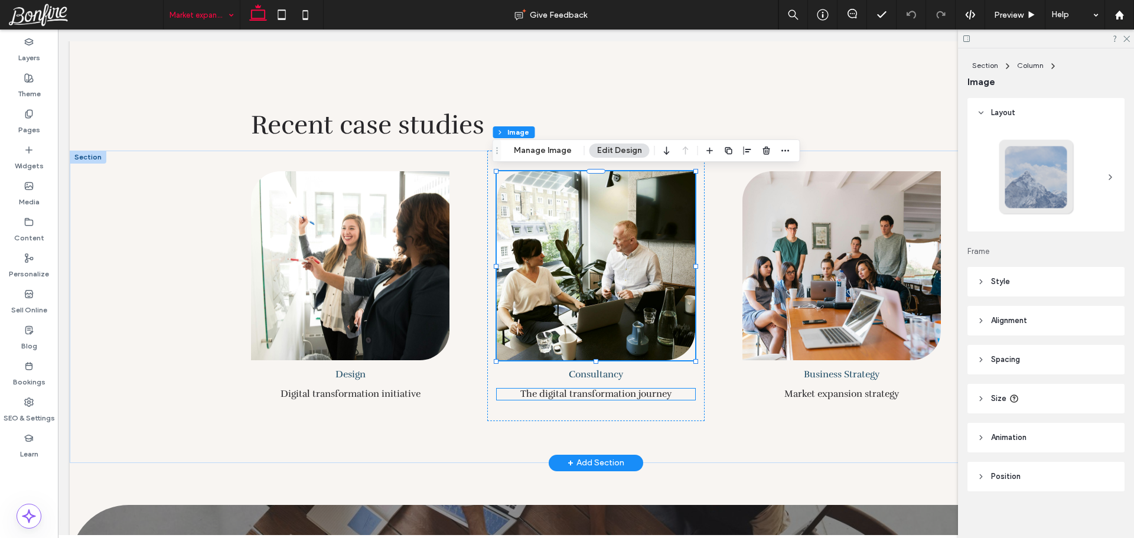
click at [561, 388] on link "The digital transformation journey" at bounding box center [596, 394] width 151 height 12
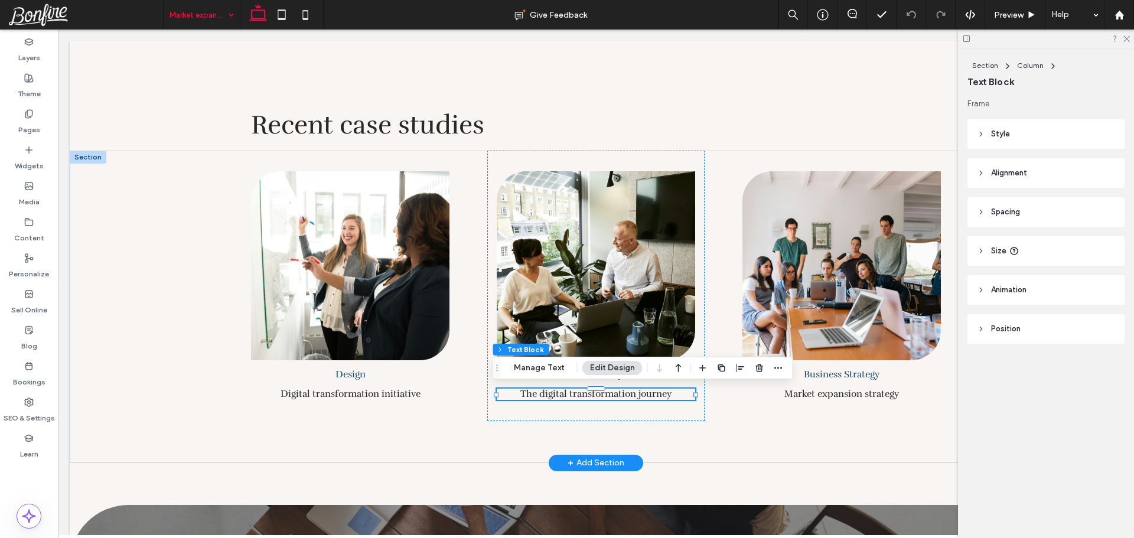
click at [561, 389] on div at bounding box center [596, 389] width 199 height 1
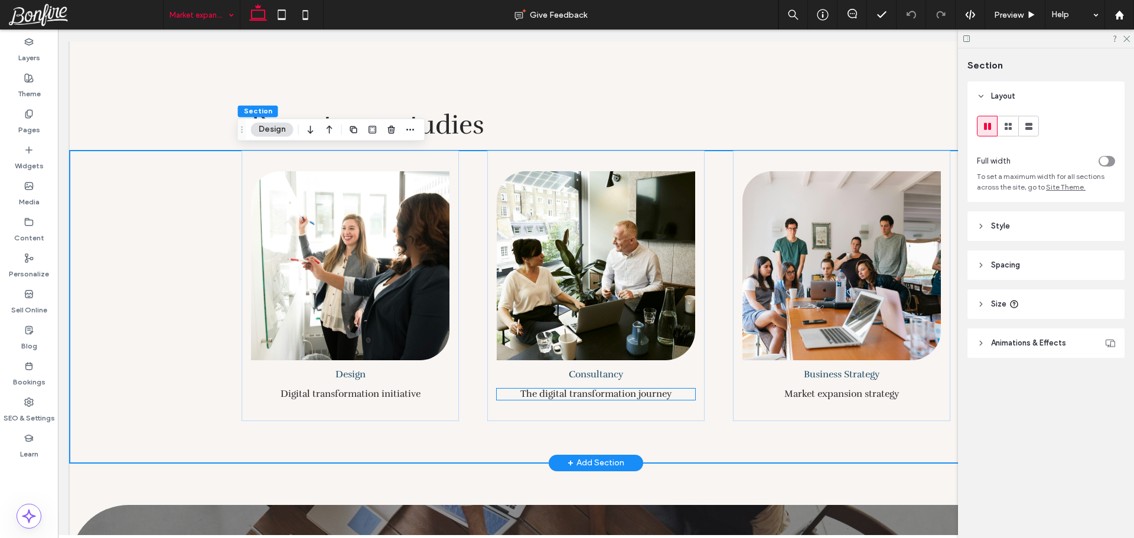
click at [561, 388] on link "The digital transformation journey" at bounding box center [596, 394] width 151 height 12
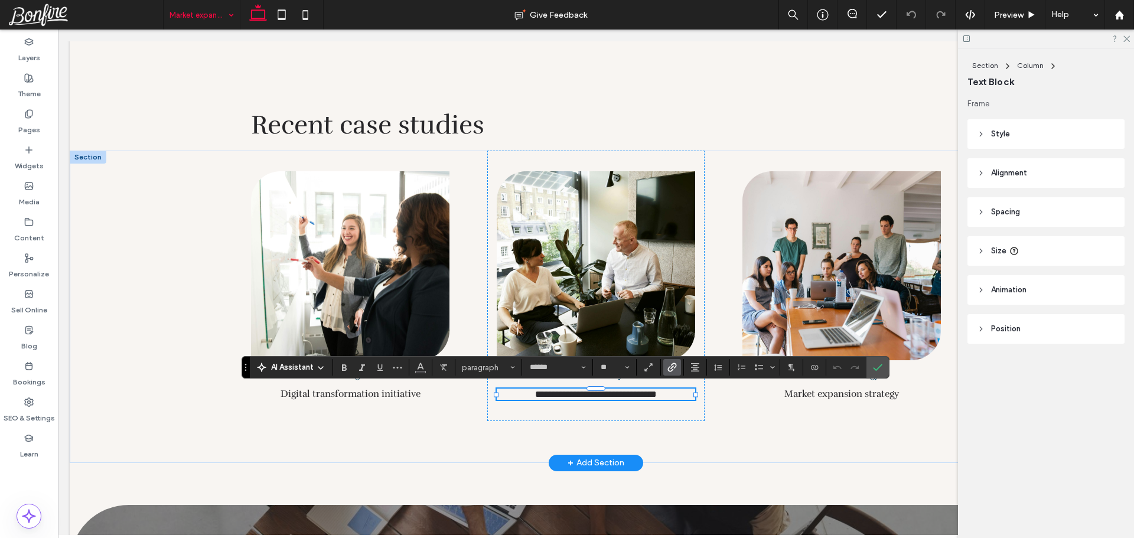
click at [561, 389] on div at bounding box center [596, 389] width 199 height 1
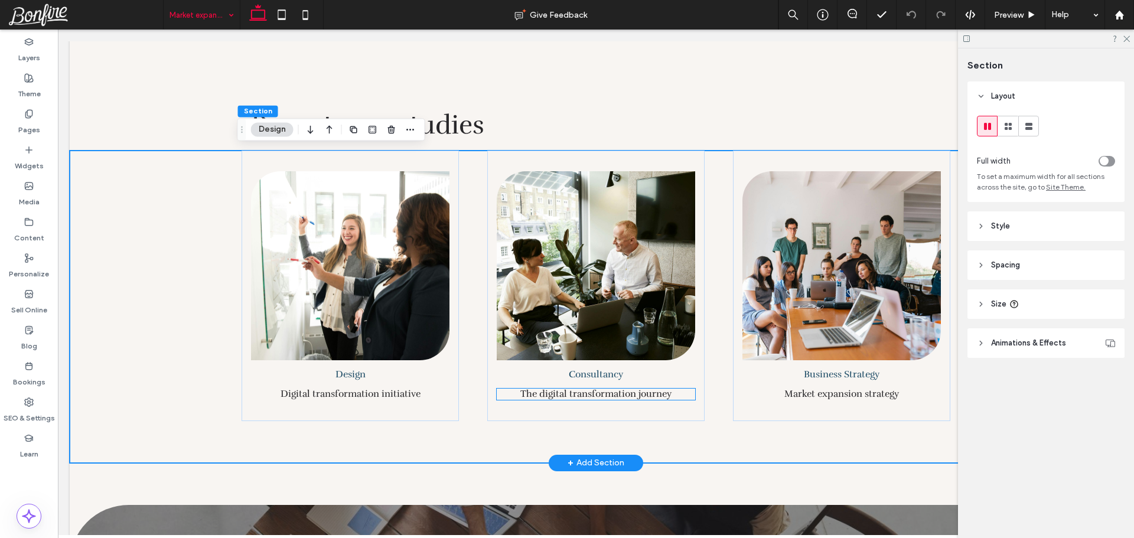
click at [561, 388] on link "The digital transformation journey" at bounding box center [596, 394] width 151 height 12
click at [562, 393] on link "The digital transformation journey" at bounding box center [596, 394] width 151 height 12
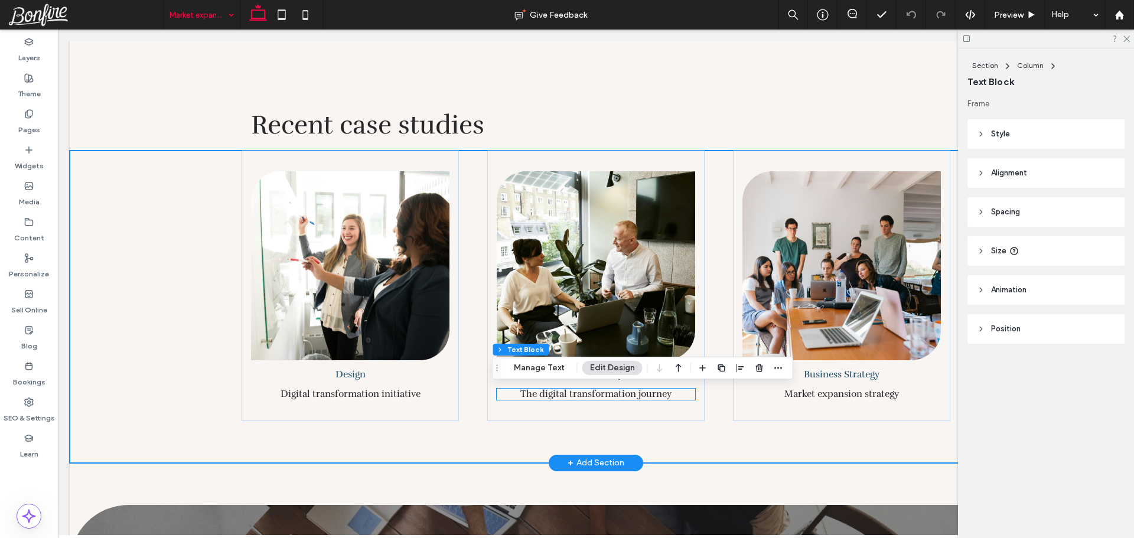
click at [562, 393] on div "The digital transformation journey" at bounding box center [596, 394] width 199 height 11
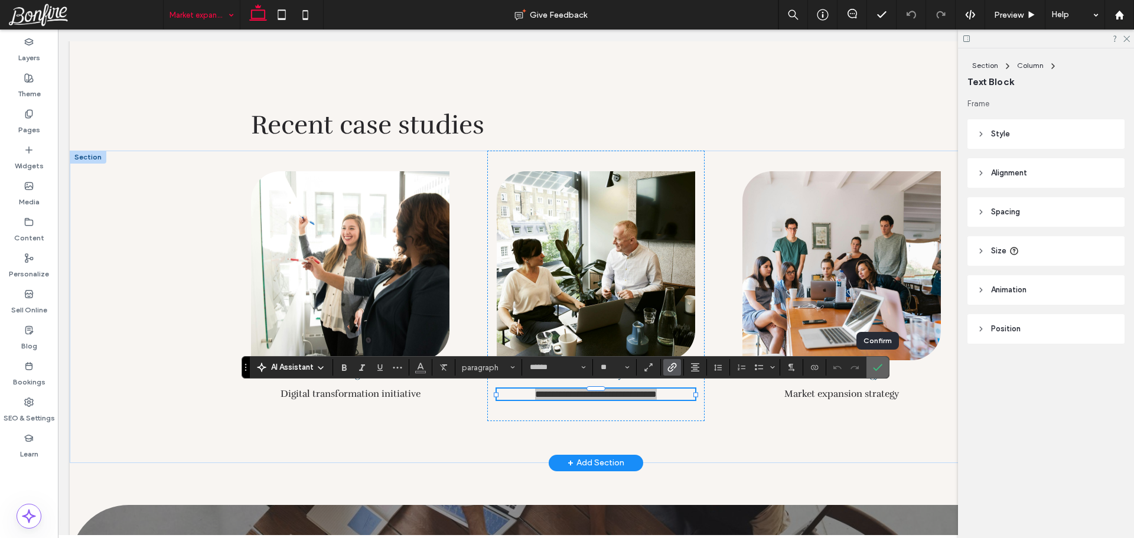
click at [880, 369] on icon "Confirm" at bounding box center [877, 367] width 9 height 9
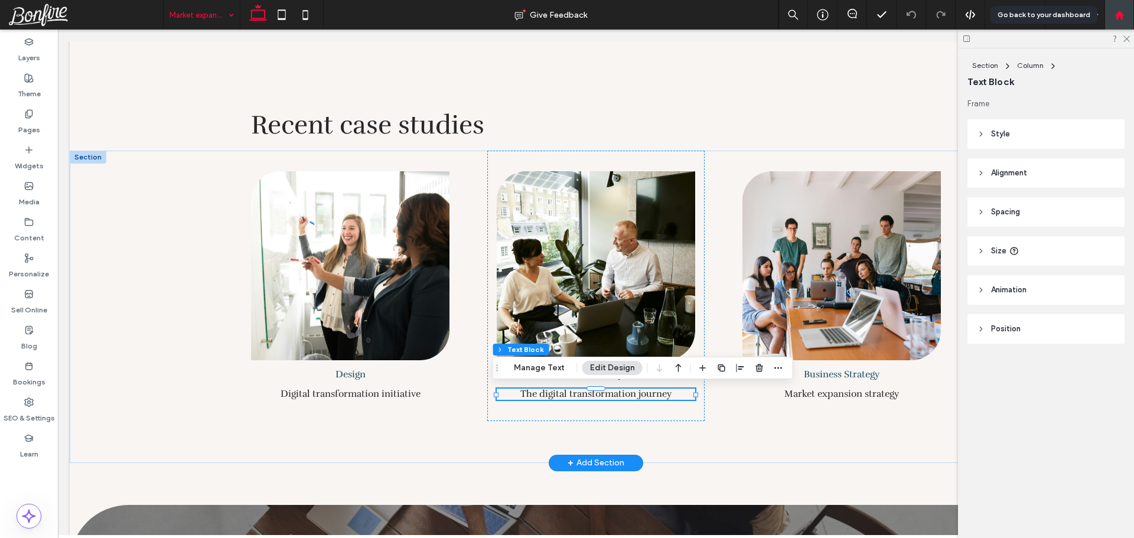
click at [1134, 15] on div at bounding box center [1120, 15] width 30 height 30
